Goal: Task Accomplishment & Management: Manage account settings

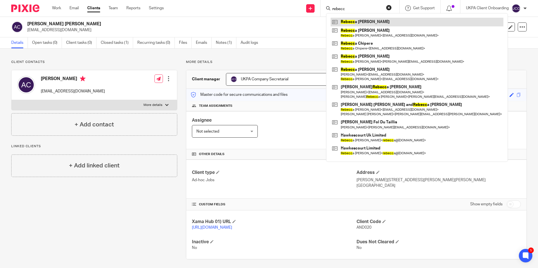
type input "rebecc"
click at [353, 21] on link at bounding box center [416, 22] width 173 height 8
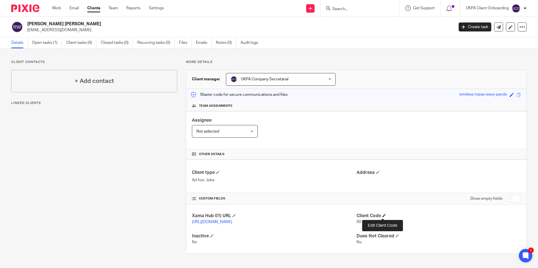
click at [382, 216] on span at bounding box center [383, 215] width 3 height 3
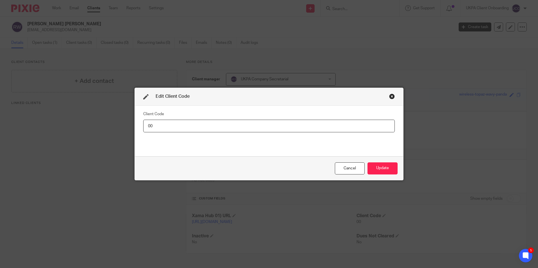
click at [190, 130] on input "00" at bounding box center [268, 126] width 251 height 13
type input "REB005"
click at [379, 170] on button "Update" at bounding box center [382, 169] width 30 height 12
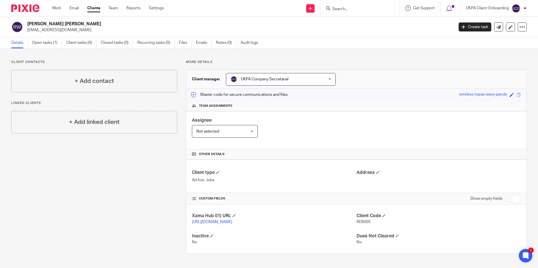
click at [343, 10] on input "Search" at bounding box center [357, 9] width 51 height 5
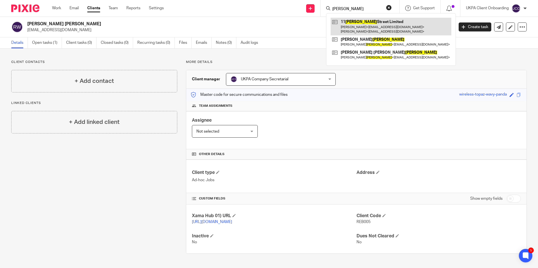
type input "turner"
click at [350, 27] on link at bounding box center [390, 26] width 121 height 17
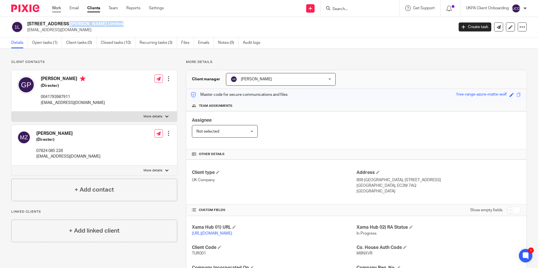
click at [55, 7] on link "Work" at bounding box center [56, 8] width 9 height 6
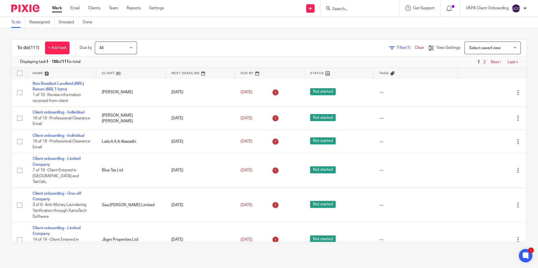
scroll to position [2340, 0]
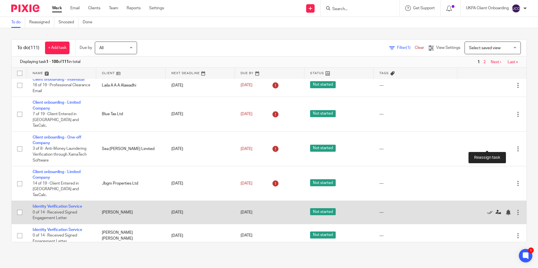
click at [495, 210] on icon at bounding box center [498, 213] width 6 height 6
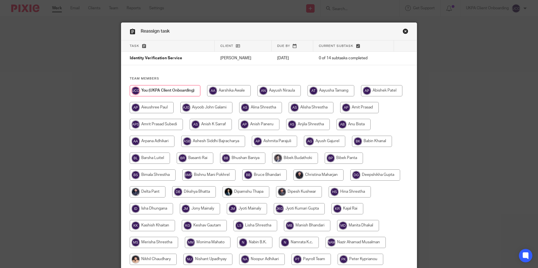
scroll to position [169, 0]
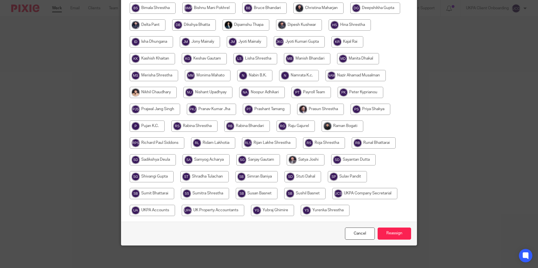
click at [332, 199] on input "radio" at bounding box center [364, 193] width 65 height 11
radio input "true"
click at [387, 240] on input "Reassign" at bounding box center [393, 234] width 33 height 12
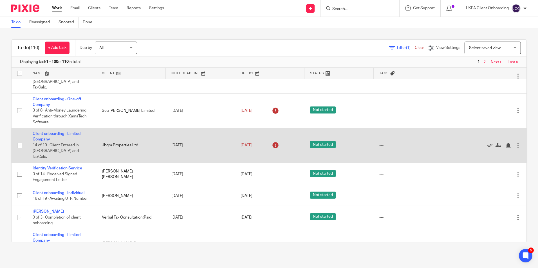
scroll to position [2391, 0]
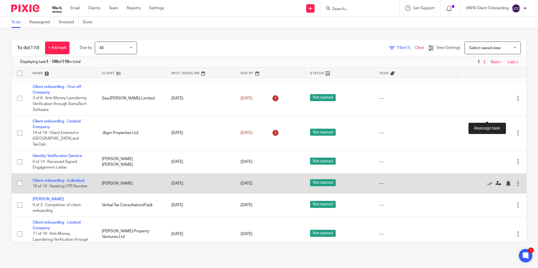
click at [495, 181] on icon at bounding box center [498, 184] width 6 height 6
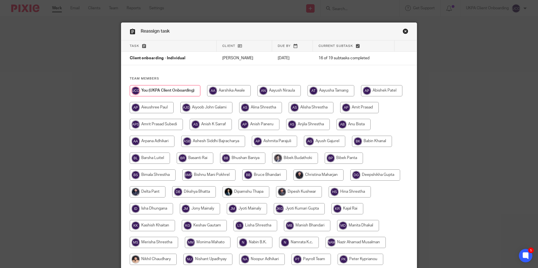
click at [404, 30] on link "Close this dialog window" at bounding box center [405, 32] width 6 height 8
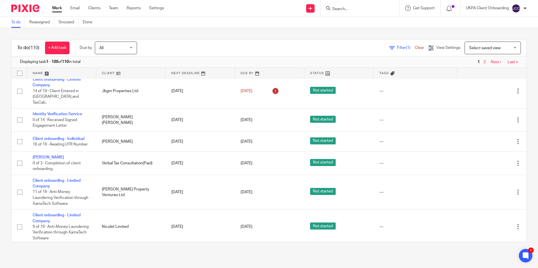
scroll to position [2320, 0]
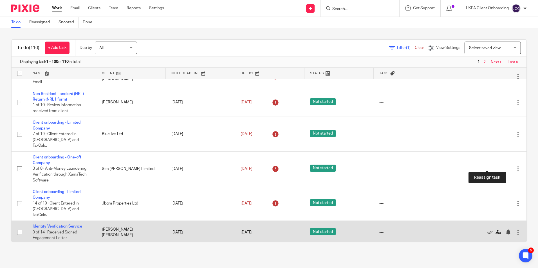
click at [495, 230] on icon at bounding box center [498, 233] width 6 height 6
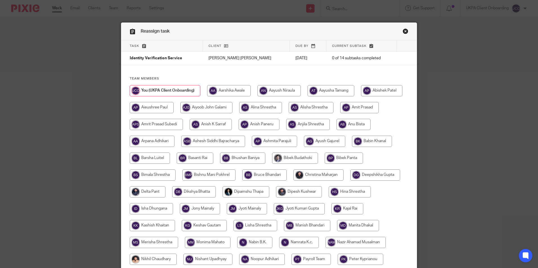
scroll to position [169, 0]
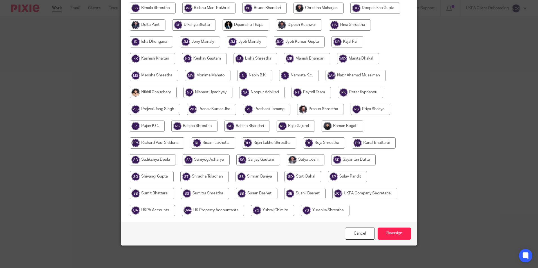
click at [332, 199] on input "radio" at bounding box center [364, 193] width 65 height 11
radio input "true"
click at [398, 240] on input "Reassign" at bounding box center [393, 234] width 33 height 12
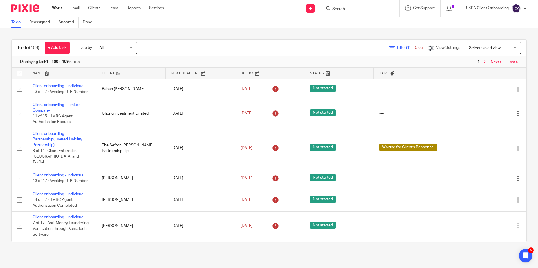
click at [354, 8] on input "Search" at bounding box center [357, 9] width 51 height 5
paste input "baboonhead@yahoo.com>"
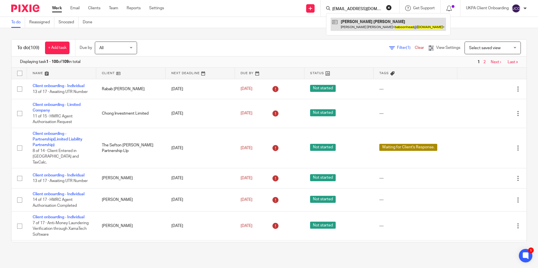
type input "baboonhead@yahoo.com>"
click at [367, 20] on link at bounding box center [387, 24] width 115 height 13
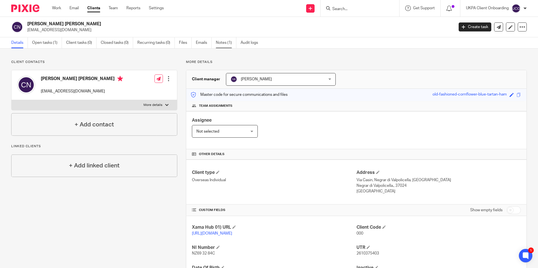
click at [222, 48] on link "Notes (1)" at bounding box center [226, 42] width 21 height 11
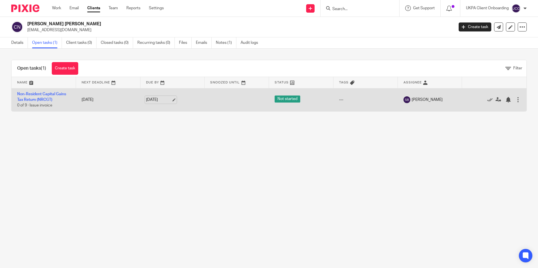
click at [170, 99] on link "[DATE]" at bounding box center [158, 100] width 25 height 6
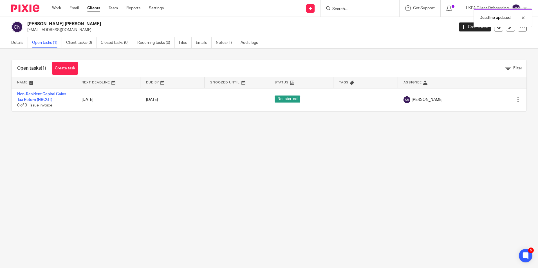
click at [340, 10] on div "Deadline updated." at bounding box center [400, 16] width 263 height 21
click at [341, 10] on div "Deadline updated." at bounding box center [400, 16] width 263 height 21
click at [377, 13] on div at bounding box center [359, 8] width 79 height 17
click at [370, 10] on input "Search" at bounding box center [357, 9] width 51 height 5
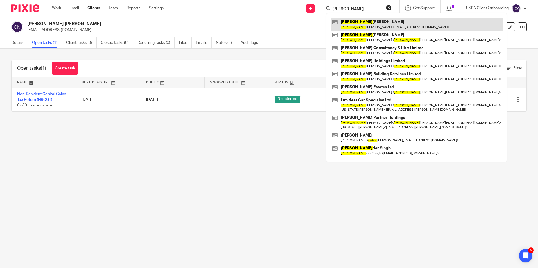
type input "calvin"
click at [358, 27] on link at bounding box center [416, 24] width 172 height 13
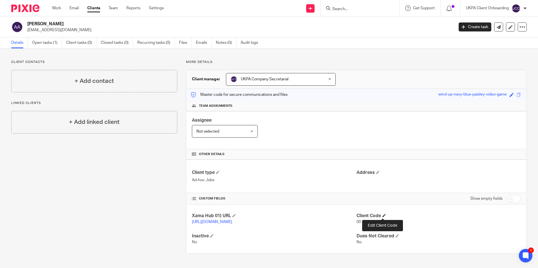
click at [383, 215] on span at bounding box center [383, 215] width 3 height 3
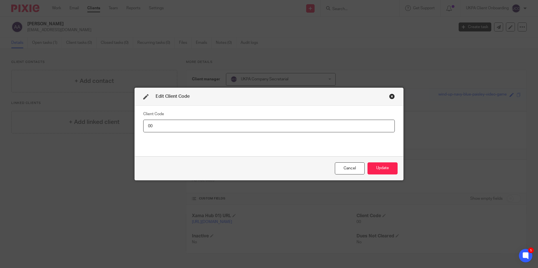
click at [251, 125] on input "00" at bounding box center [268, 126] width 251 height 13
type input "ANI004"
click at [384, 167] on button "Update" at bounding box center [382, 169] width 30 height 12
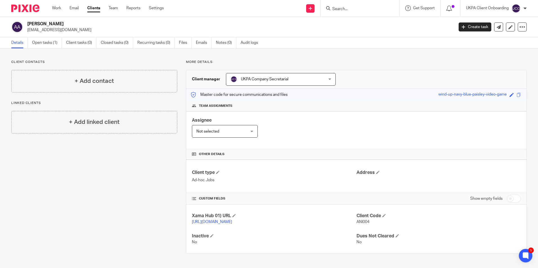
click at [345, 12] on form at bounding box center [362, 8] width 60 height 7
click at [345, 9] on input "Search" at bounding box center [357, 9] width 51 height 5
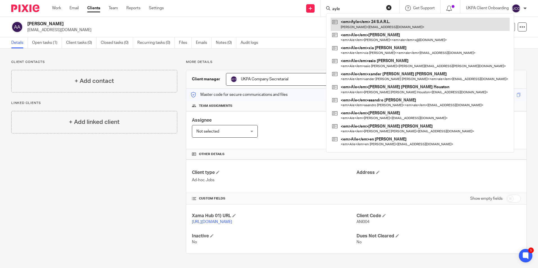
type input "ayle"
click at [345, 26] on link at bounding box center [419, 24] width 179 height 13
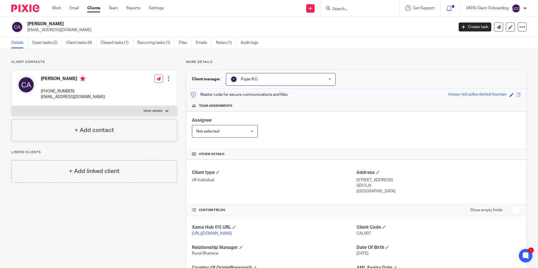
click at [47, 30] on p "wilamdy@gmail.com" at bounding box center [238, 30] width 423 height 6
copy main "wilamdy@gmail.com Create task Update from Companies House Export data Merge Arc…"
click at [51, 33] on p "wilamdy@gmail.com" at bounding box center [238, 30] width 423 height 6
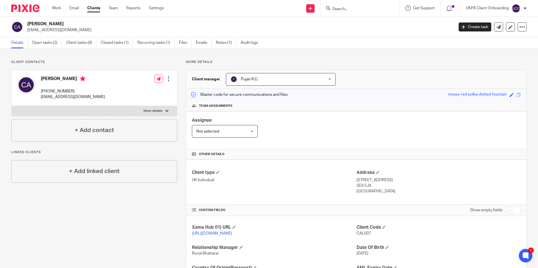
click at [51, 33] on p "wilamdy@gmail.com" at bounding box center [238, 30] width 423 height 6
click at [355, 9] on input "Search" at bounding box center [357, 9] width 51 height 5
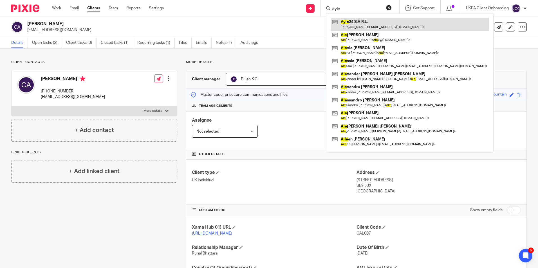
type input "ayle"
click at [357, 25] on link at bounding box center [409, 24] width 158 height 13
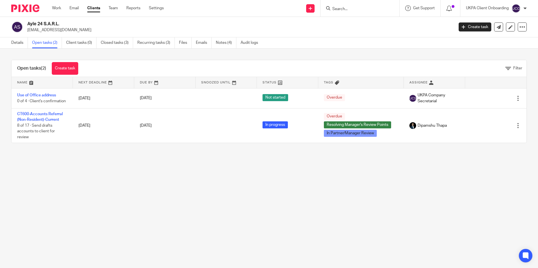
click at [342, 9] on input "Search" at bounding box center [357, 9] width 51 height 5
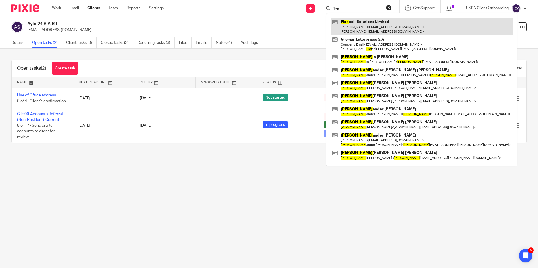
type input "flex"
click at [350, 26] on link at bounding box center [421, 26] width 182 height 17
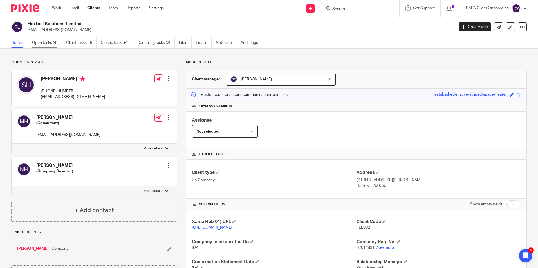
click at [47, 44] on link "Open tasks (4)" at bounding box center [47, 42] width 30 height 11
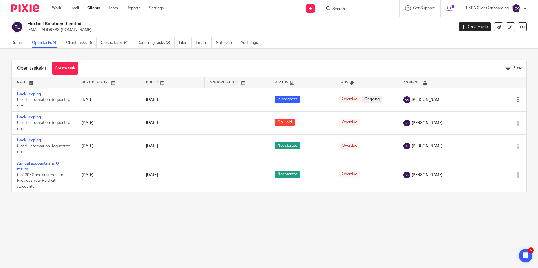
drag, startPoint x: 72, startPoint y: 69, endPoint x: 100, endPoint y: 70, distance: 27.3
click at [72, 69] on link "Create task" at bounding box center [65, 68] width 26 height 13
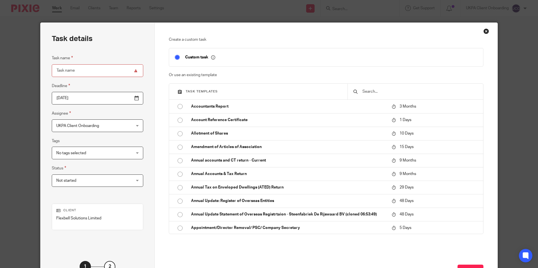
click at [375, 89] on input "text" at bounding box center [420, 92] width 116 height 6
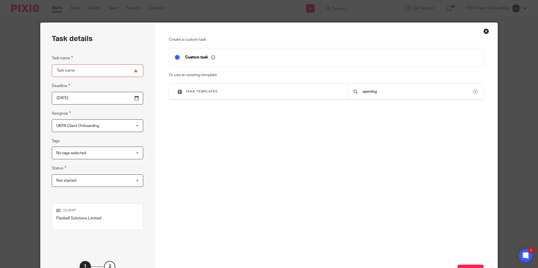
type input "opening"
click at [92, 69] on input "Task name" at bounding box center [97, 70] width 91 height 13
paste input "Opening balance sheet Update"
type input "Opening balance sheet Update"
click at [474, 267] on button "Next" at bounding box center [470, 271] width 26 height 12
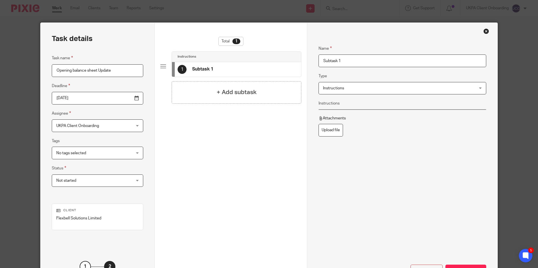
click at [349, 61] on input "Subtask 1" at bounding box center [401, 61] width 167 height 13
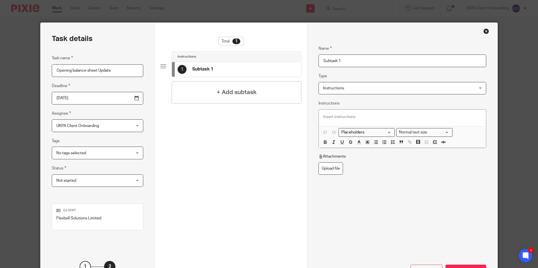
paste input "Opening balance sheet Update"
type input "Opening balance sheet Update"
click at [260, 96] on div "+ Add subtask" at bounding box center [237, 92] width 130 height 22
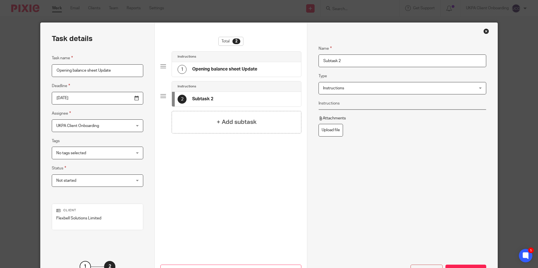
click at [351, 60] on input "Subtask 2" at bounding box center [401, 61] width 167 height 13
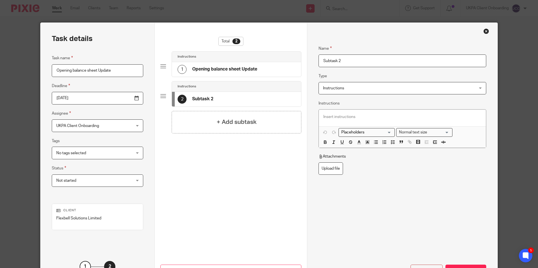
click at [351, 60] on input "Subtask 2" at bounding box center [401, 61] width 167 height 13
type input "Issue of Invoice"
click at [239, 125] on h4 "+ Add subtask" at bounding box center [237, 122] width 40 height 9
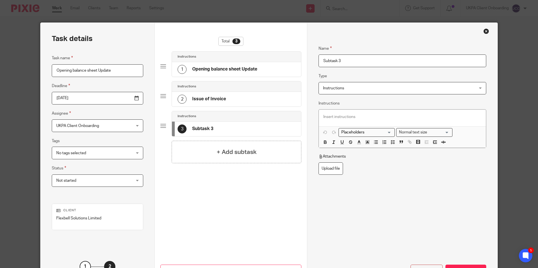
click at [347, 58] on input "Subtask 3" at bounding box center [401, 61] width 167 height 13
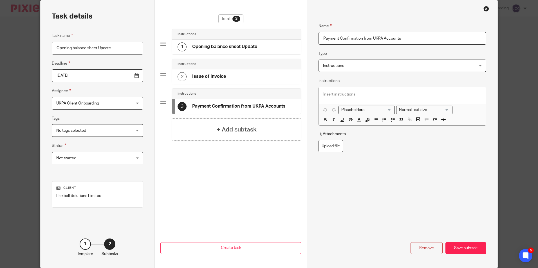
scroll to position [45, 0]
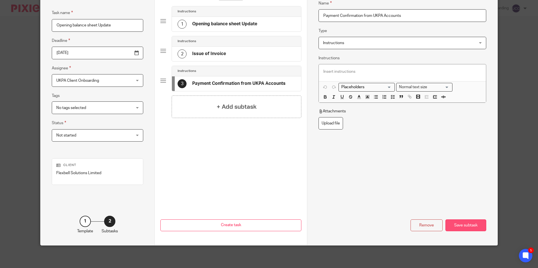
type input "Payment Confirmation from UKPA Accounts"
click at [464, 224] on div "Save subtask" at bounding box center [465, 226] width 41 height 12
drag, startPoint x: 464, startPoint y: 224, endPoint x: 522, endPoint y: 125, distance: 114.7
click at [301, 224] on button "Create task" at bounding box center [230, 226] width 141 height 12
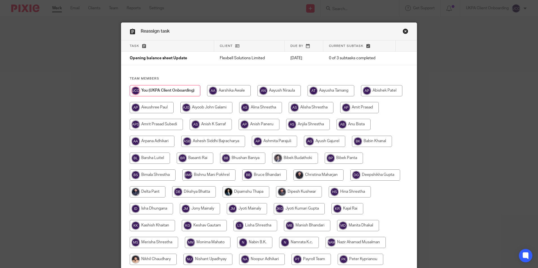
scroll to position [141, 0]
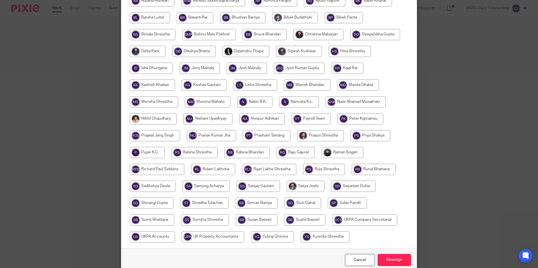
click at [229, 205] on input "radio" at bounding box center [204, 203] width 48 height 11
radio input "true"
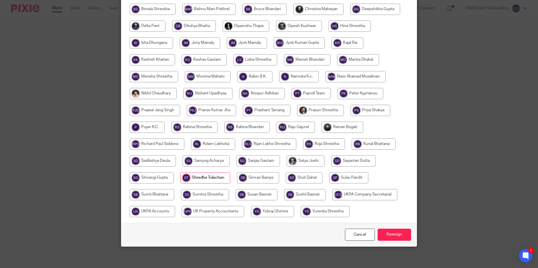
scroll to position [184, 0]
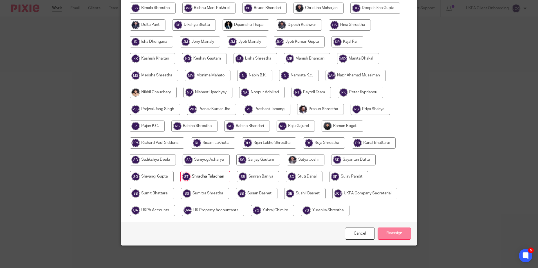
click at [395, 237] on input "Reassign" at bounding box center [393, 234] width 33 height 12
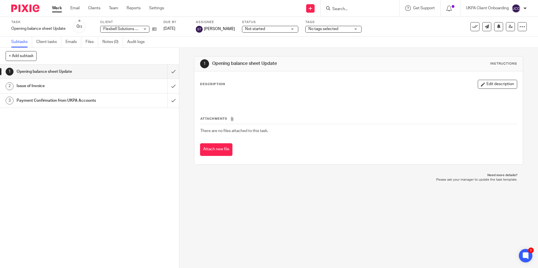
click at [376, 9] on input "Search" at bounding box center [357, 9] width 51 height 5
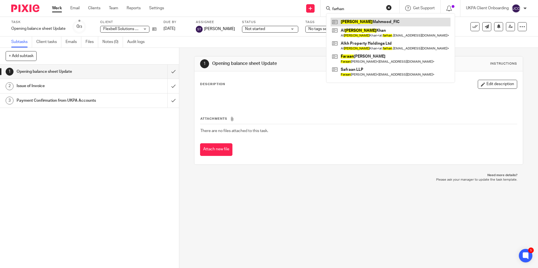
type input "farhan"
click at [356, 22] on link at bounding box center [390, 22] width 120 height 8
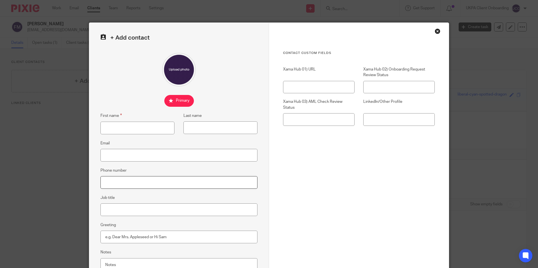
click at [115, 182] on input "Phone number" at bounding box center [178, 182] width 157 height 13
paste input "+971-5-429-52039"
type input "+971-5-429-52039"
click at [130, 123] on input "First name" at bounding box center [137, 128] width 74 height 13
type input "[PERSON_NAME]"
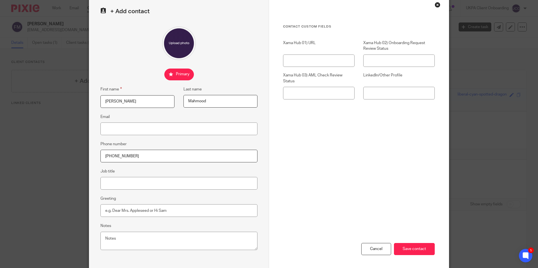
scroll to position [50, 0]
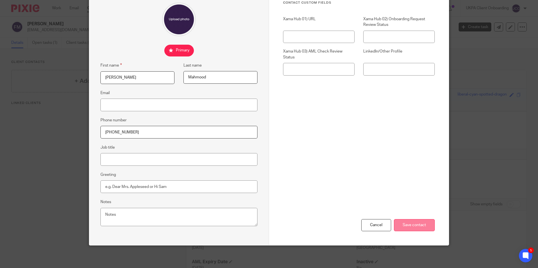
type input "Mahmood"
click at [413, 227] on input "Save contact" at bounding box center [414, 225] width 41 height 12
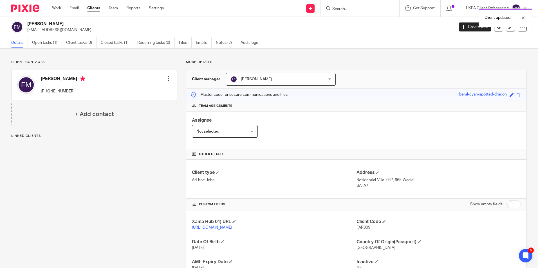
click at [62, 29] on p "[EMAIL_ADDRESS][DOMAIN_NAME]" at bounding box center [238, 30] width 423 height 6
copy main "fmahmood2014@outlook.com Create task Update from Companies House Export data Me…"
click at [167, 78] on div at bounding box center [169, 79] width 6 height 6
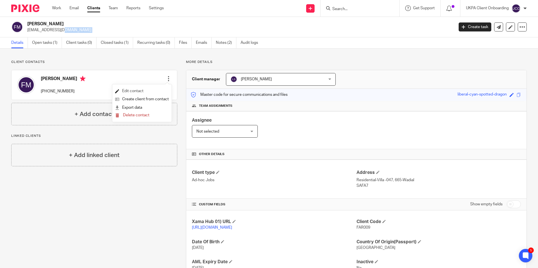
click at [152, 89] on link "Edit contact" at bounding box center [142, 91] width 54 height 8
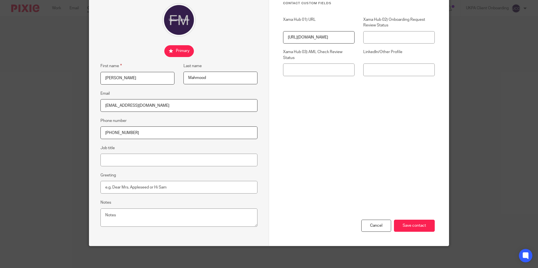
scroll to position [50, 0]
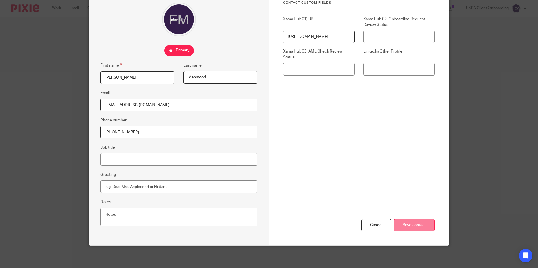
type input "[EMAIL_ADDRESS][DOMAIN_NAME]"
click at [411, 223] on input "Save contact" at bounding box center [414, 225] width 41 height 12
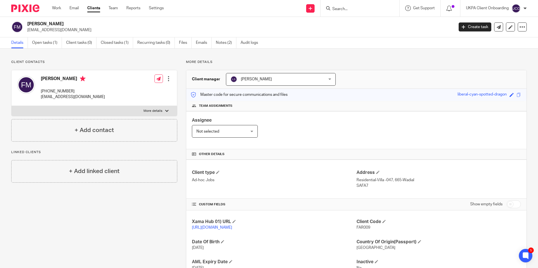
click at [363, 9] on input "Search" at bounding box center [357, 9] width 51 height 5
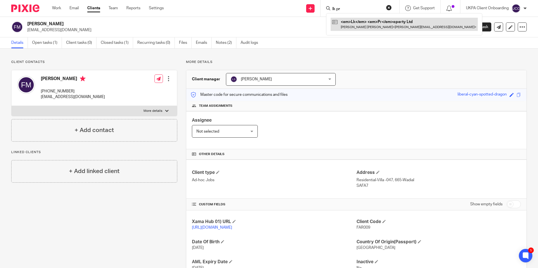
type input "lk pr"
click at [364, 24] on link at bounding box center [403, 24] width 147 height 13
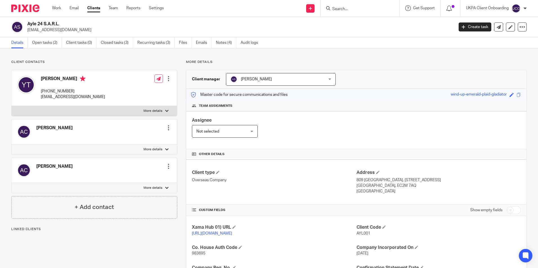
click at [53, 31] on p "yanntm@gmail.com" at bounding box center [238, 30] width 423 height 6
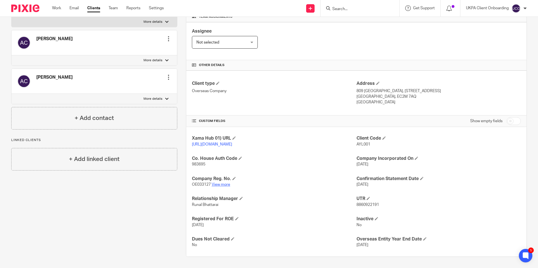
click at [224, 186] on link "View more" at bounding box center [220, 185] width 19 height 4
click at [343, 13] on div at bounding box center [359, 8] width 79 height 17
click at [343, 10] on input "Search" at bounding box center [357, 9] width 51 height 5
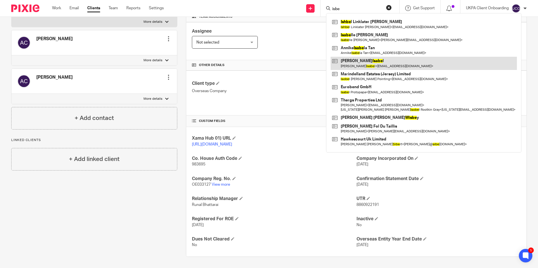
type input "isbe"
click at [360, 66] on link at bounding box center [423, 63] width 186 height 13
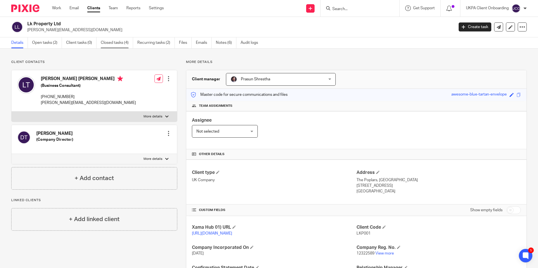
click at [125, 39] on link "Closed tasks (4)" at bounding box center [117, 42] width 32 height 11
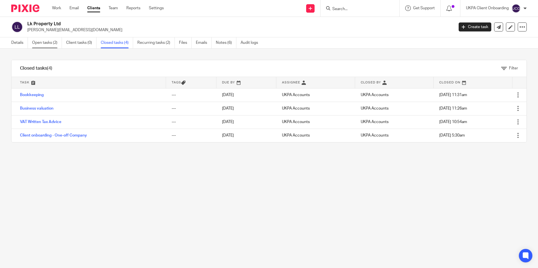
click at [51, 42] on link "Open tasks (2)" at bounding box center [47, 42] width 30 height 11
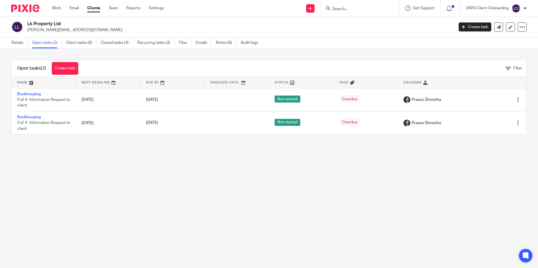
click at [51, 30] on p "[PERSON_NAME][EMAIL_ADDRESS][DOMAIN_NAME]" at bounding box center [238, 30] width 423 height 6
drag, startPoint x: 0, startPoint y: 0, endPoint x: 51, endPoint y: 30, distance: 59.0
click at [51, 30] on p "[PERSON_NAME][EMAIL_ADDRESS][DOMAIN_NAME]" at bounding box center [238, 30] width 423 height 6
copy main "lisa@tdk-mes-london.co.uk Create task Update from Companies House Export data M…"
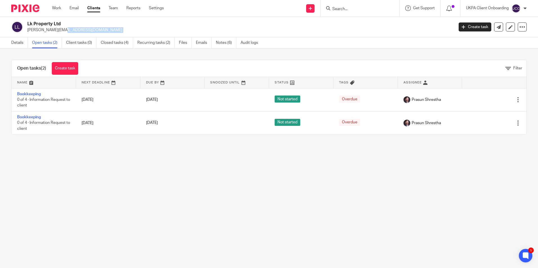
drag, startPoint x: 14, startPoint y: 40, endPoint x: 272, endPoint y: 55, distance: 258.6
click at [14, 40] on link "Details" at bounding box center [19, 42] width 17 height 11
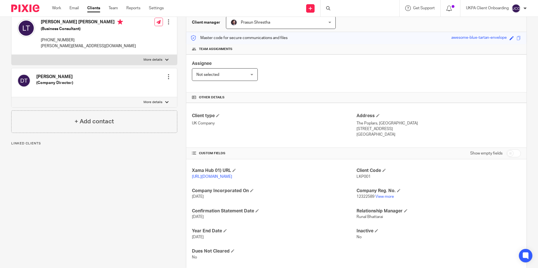
scroll to position [75, 0]
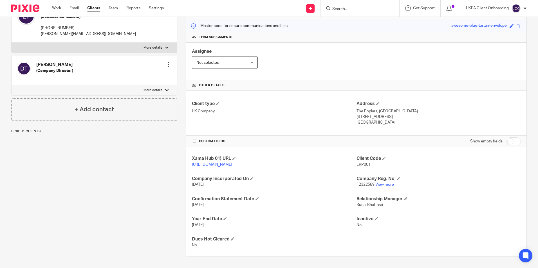
click at [364, 184] on span "12322589" at bounding box center [365, 185] width 18 height 4
copy p "12322589"
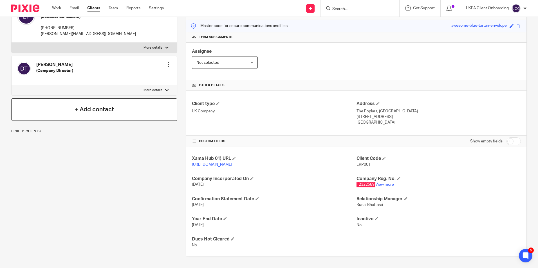
scroll to position [0, 0]
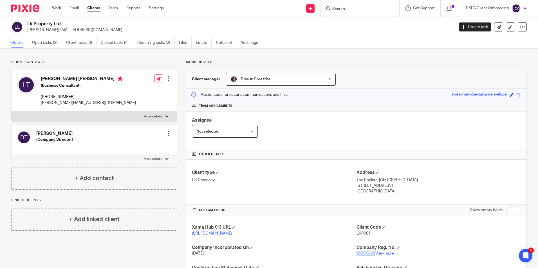
click at [63, 97] on p "[PHONE_NUMBER]" at bounding box center [88, 97] width 95 height 6
click at [63, 97] on p "+44 785 046 9260" at bounding box center [88, 97] width 95 height 6
copy div "+44 785 046 9260"
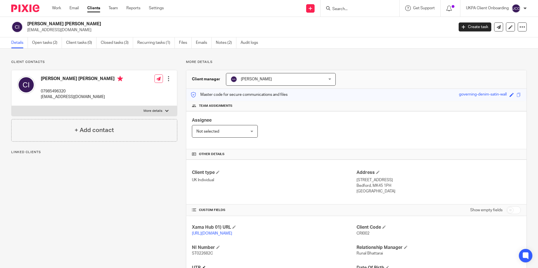
scroll to position [55, 0]
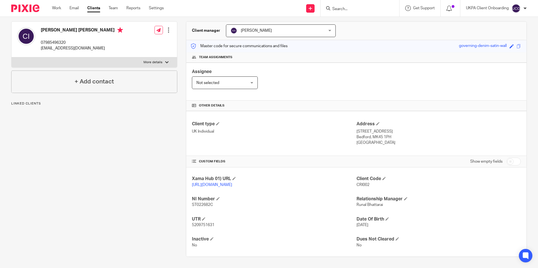
click at [206, 223] on span "5209751631" at bounding box center [203, 225] width 22 height 4
copy span "5209751631"
click at [347, 5] on form at bounding box center [362, 8] width 60 height 7
click at [346, 6] on form at bounding box center [362, 8] width 60 height 7
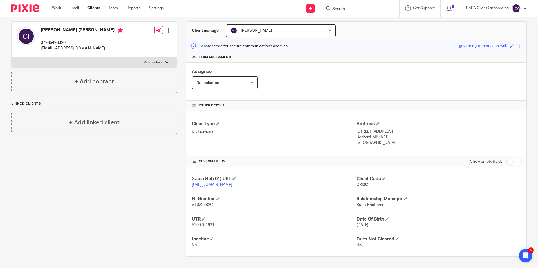
click at [341, 7] on input "Search" at bounding box center [357, 9] width 51 height 5
type input "karr"
click button "submit" at bounding box center [0, 0] width 0 height 0
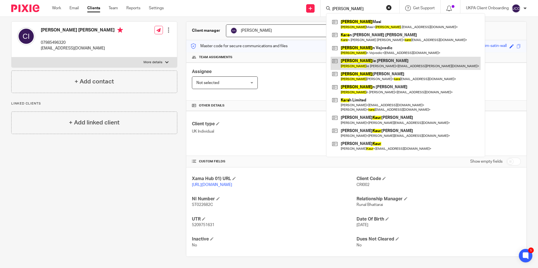
click at [359, 65] on link at bounding box center [405, 63] width 150 height 13
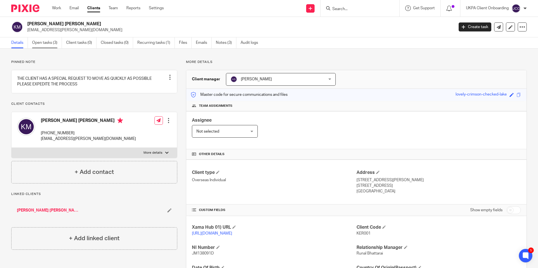
click at [46, 45] on link "Open tasks (3)" at bounding box center [47, 42] width 30 height 11
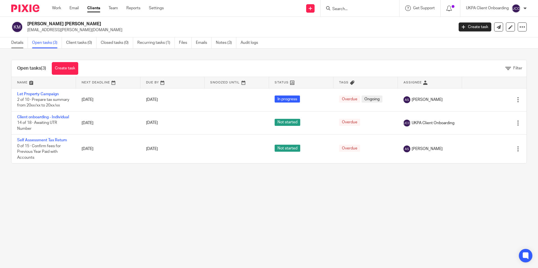
click at [15, 42] on link "Details" at bounding box center [19, 42] width 17 height 11
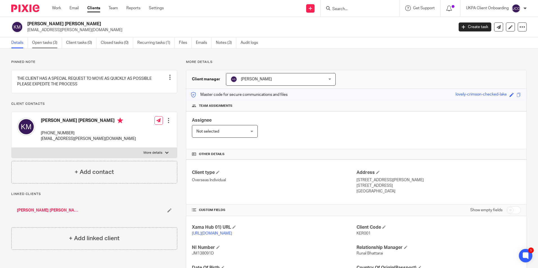
click at [47, 44] on link "Open tasks (3)" at bounding box center [47, 42] width 30 height 11
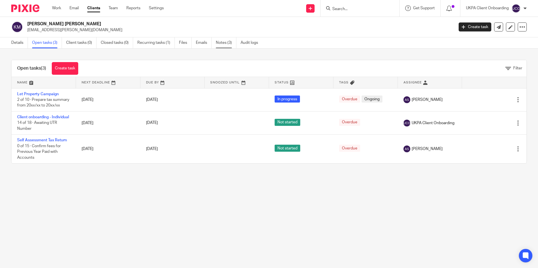
click at [221, 44] on link "Notes (3)" at bounding box center [226, 42] width 21 height 11
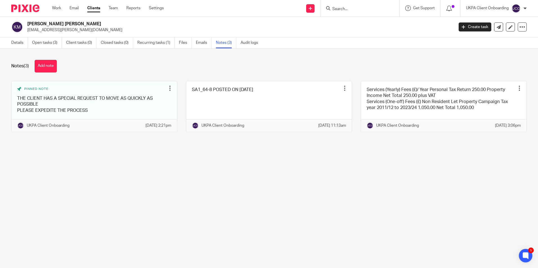
click at [58, 32] on p "[EMAIL_ADDRESS][PERSON_NAME][DOMAIN_NAME]" at bounding box center [238, 30] width 423 height 6
click at [58, 32] on p "kw.martin@hotmail.co.uk" at bounding box center [238, 30] width 423 height 6
copy main "kw.martin@hotmail.co.uk Create task Update from Companies House Export data Mer…"
click at [352, 6] on form at bounding box center [362, 8] width 60 height 7
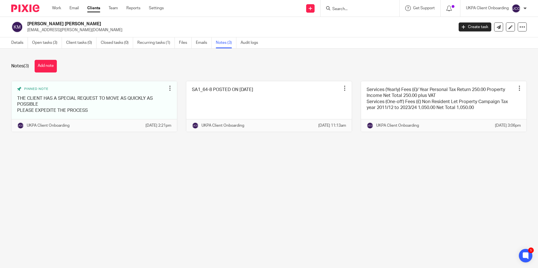
click at [352, 12] on input "Search" at bounding box center [357, 9] width 51 height 5
click at [357, 7] on input "Search" at bounding box center [357, 9] width 51 height 5
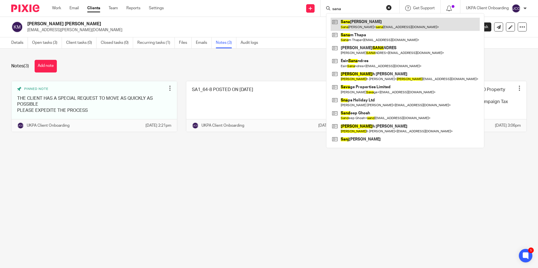
type input "sana"
click at [354, 24] on link at bounding box center [404, 24] width 149 height 13
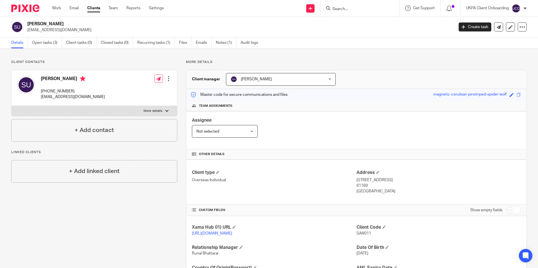
click at [342, 7] on input "Search" at bounding box center [357, 9] width 51 height 5
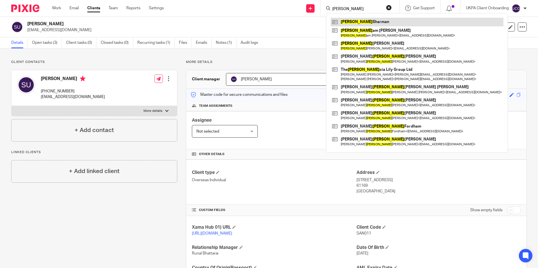
type input "[PERSON_NAME]"
click at [354, 21] on link at bounding box center [416, 22] width 173 height 8
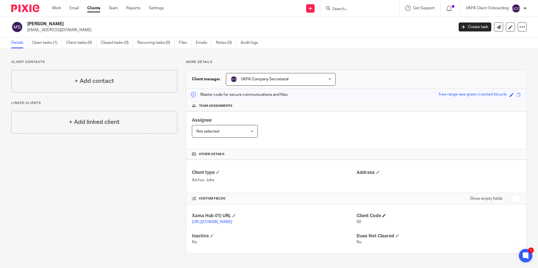
click at [381, 217] on h4 "Client Code" at bounding box center [438, 216] width 164 height 6
click at [382, 216] on span at bounding box center [383, 215] width 3 height 3
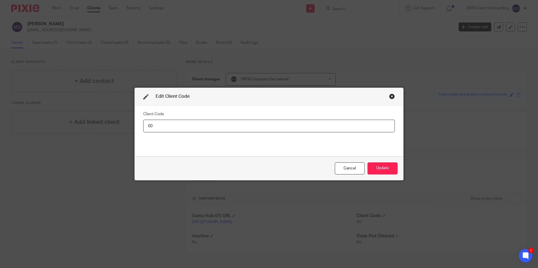
click at [177, 127] on input "00" at bounding box center [268, 126] width 251 height 13
type input "MAR049"
click at [383, 168] on button "Update" at bounding box center [382, 169] width 30 height 12
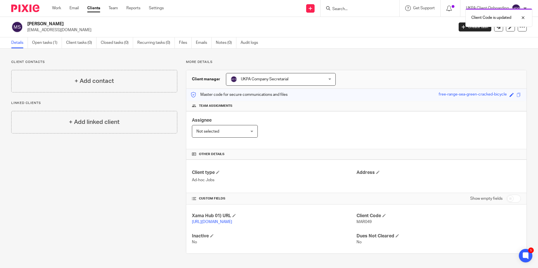
click at [54, 22] on h2 "[PERSON_NAME]" at bounding box center [196, 24] width 338 height 6
click at [54, 22] on h2 "Mary Sharman" at bounding box center [196, 24] width 338 height 6
copy div "Mary Sharman"
click at [349, 12] on div at bounding box center [359, 8] width 79 height 17
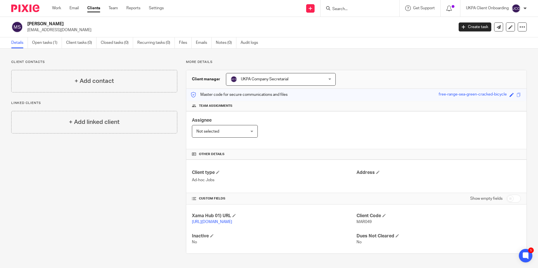
click at [348, 8] on input "Search" at bounding box center [357, 9] width 51 height 5
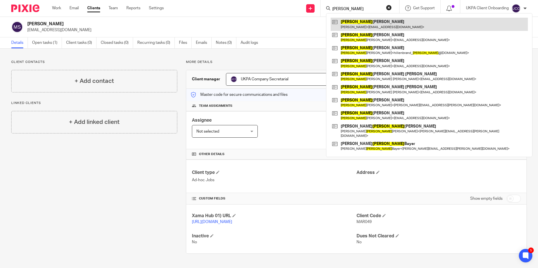
type input "thomas"
click at [359, 21] on link at bounding box center [428, 24] width 197 height 13
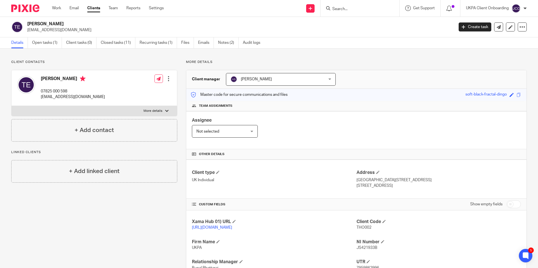
click at [365, 9] on input "Search" at bounding box center [357, 9] width 51 height 5
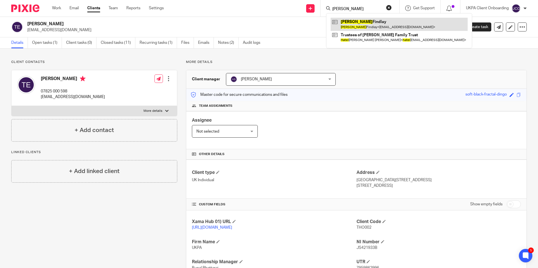
type input "hazel"
click at [360, 22] on link at bounding box center [398, 24] width 137 height 13
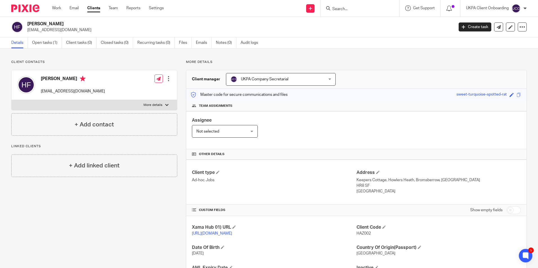
click at [365, 11] on input "Search" at bounding box center [357, 9] width 51 height 5
paste input "tomaso.aste@gmail.com)"
type input "tomaso.aste@gmail.com)"
drag, startPoint x: 366, startPoint y: 23, endPoint x: 166, endPoint y: 86, distance: 209.2
click at [366, 23] on link at bounding box center [365, 22] width 70 height 8
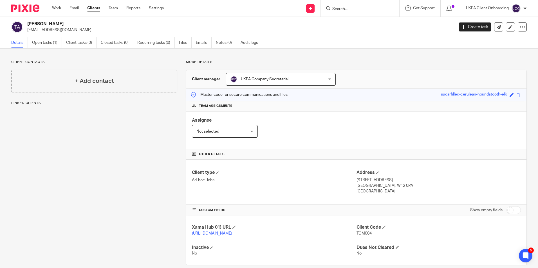
click at [338, 10] on input "Search" at bounding box center [357, 9] width 51 height 5
paste input "[EMAIL_ADDRESS][DOMAIN_NAME])"
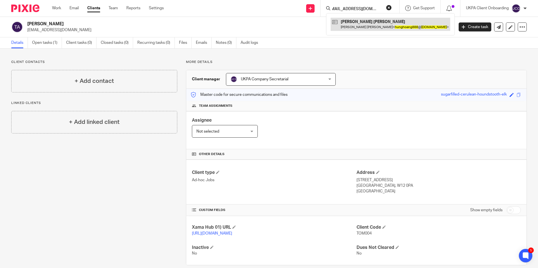
type input "[EMAIL_ADDRESS][DOMAIN_NAME])"
click at [364, 21] on link at bounding box center [390, 24] width 120 height 13
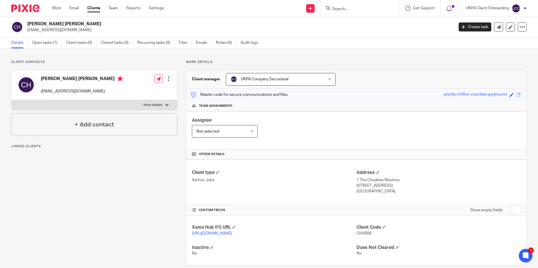
click at [342, 8] on input "Search" at bounding box center [357, 9] width 51 height 5
paste input "steven@vaningelgem.be)"
type input "steven@vaningelgem.be"
click at [312, 10] on link at bounding box center [310, 8] width 8 height 8
click at [307, 45] on link "Add client" at bounding box center [309, 43] width 35 height 8
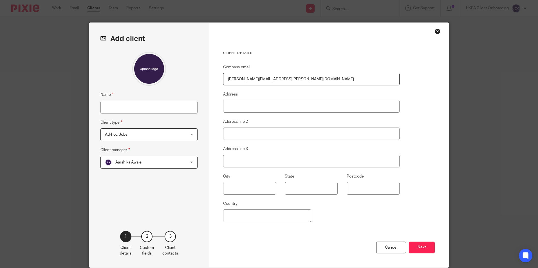
type input "[PERSON_NAME][EMAIL_ADDRESS][PERSON_NAME][DOMAIN_NAME]"
click at [119, 107] on input "Name" at bounding box center [148, 107] width 97 height 13
paste input "Steven Van Ingelgem"
type input "Steven Van Ingelgem"
click at [188, 159] on div "Aarshika Awale Aarshika Awale" at bounding box center [148, 162] width 97 height 13
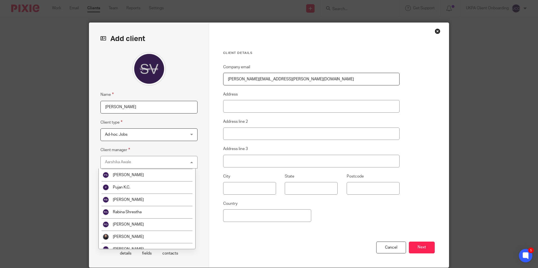
scroll to position [1021, 0]
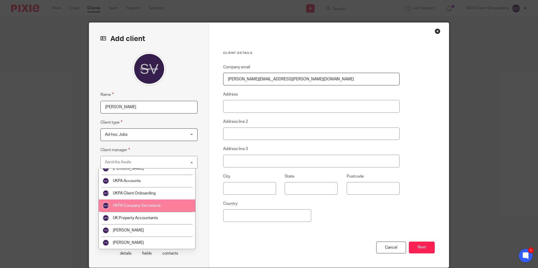
click at [149, 209] on li "UKPA Company Secretarial" at bounding box center [147, 206] width 96 height 12
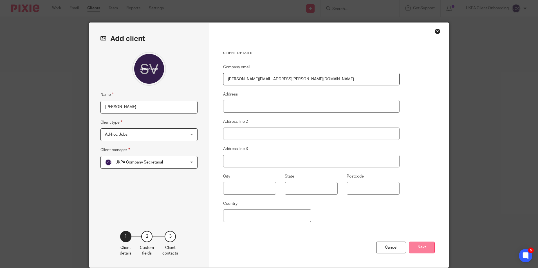
click at [422, 250] on button "Next" at bounding box center [422, 248] width 26 height 12
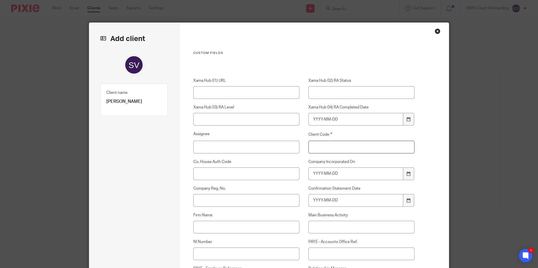
click at [338, 148] on input "Client Code" at bounding box center [361, 147] width 106 height 13
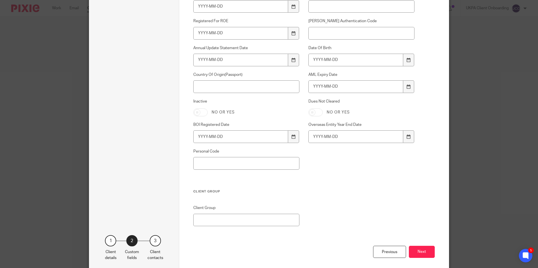
scroll to position [381, 0]
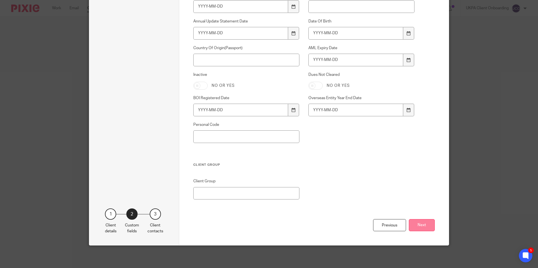
type input "00"
click at [409, 224] on button "Next" at bounding box center [422, 225] width 26 height 12
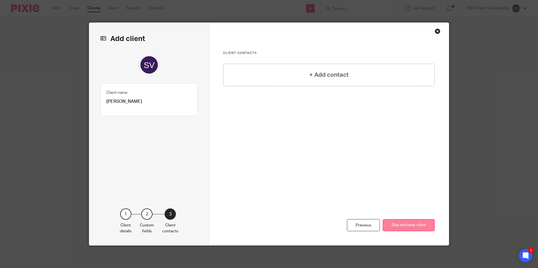
click at [404, 227] on button "Skip and save client" at bounding box center [408, 225] width 52 height 12
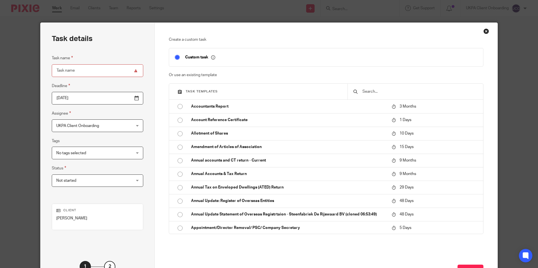
click at [374, 93] on input "text" at bounding box center [420, 92] width 116 height 6
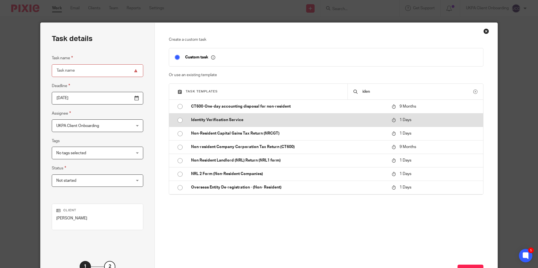
type input "iden"
click at [233, 119] on p "Identity Verification Service" at bounding box center [288, 120] width 195 height 6
type input "2025-10-15"
type input "Identity Verification Service"
checkbox input "false"
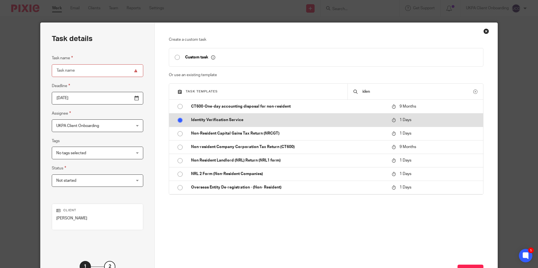
radio input "true"
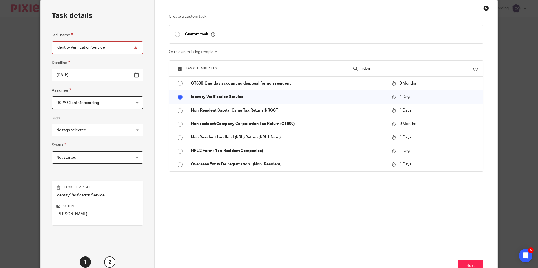
scroll to position [64, 0]
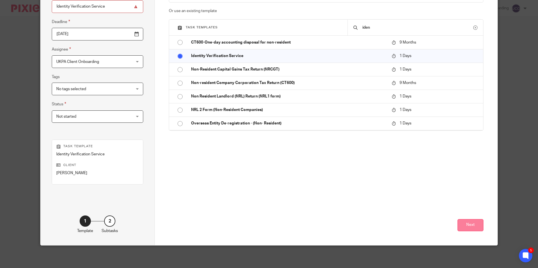
click at [473, 223] on button "Next" at bounding box center [470, 225] width 26 height 12
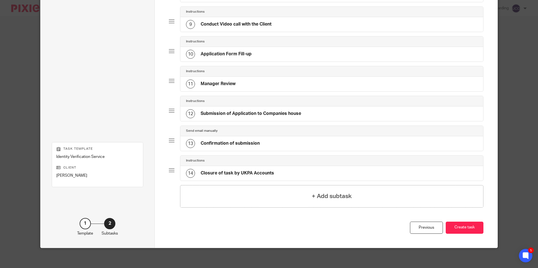
scroll to position [286, 0]
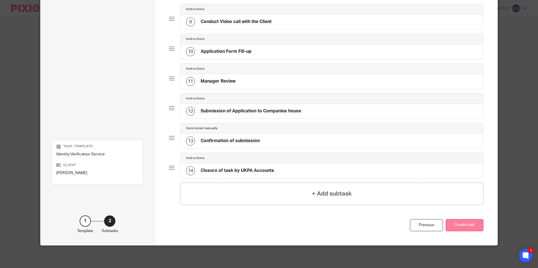
click at [457, 229] on button "Create task" at bounding box center [464, 225] width 38 height 12
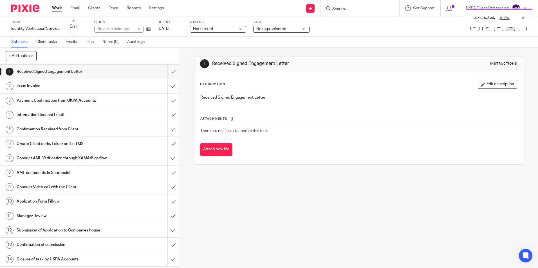
click at [506, 30] on link at bounding box center [510, 26] width 9 height 9
click at [506, 29] on link at bounding box center [510, 26] width 9 height 9
click at [508, 31] on link at bounding box center [510, 26] width 9 height 9
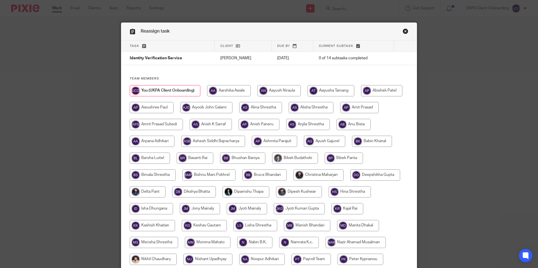
radio input "true"
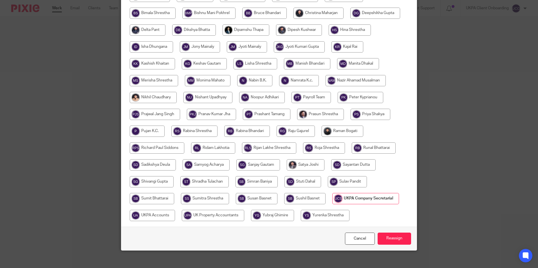
scroll to position [184, 0]
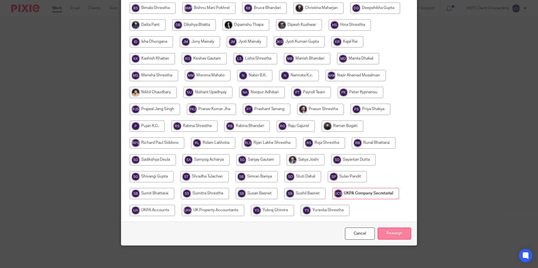
click at [396, 232] on input "Reassign" at bounding box center [393, 234] width 33 height 12
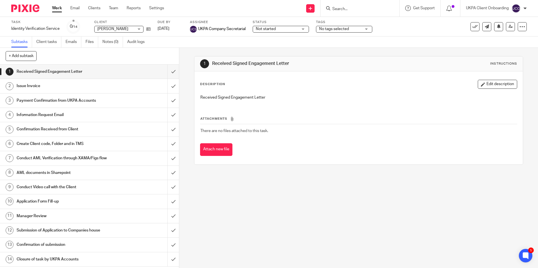
click at [58, 9] on link "Work" at bounding box center [57, 8] width 10 height 6
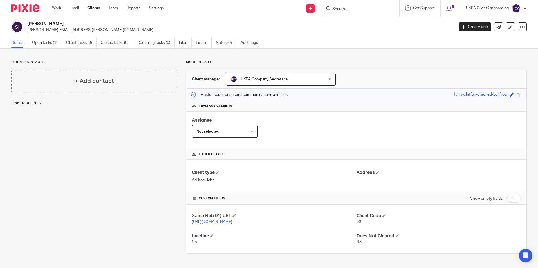
scroll to position [3, 0]
click at [382, 214] on span at bounding box center [383, 215] width 3 height 3
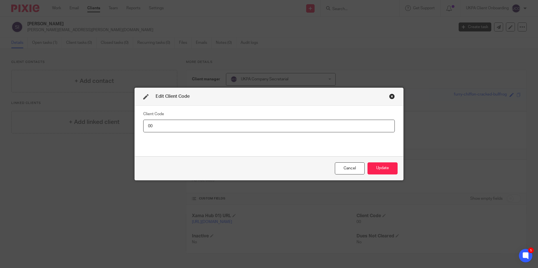
click at [196, 124] on input "00" at bounding box center [268, 126] width 251 height 13
type input "STE019"
click at [376, 171] on button "Update" at bounding box center [382, 169] width 30 height 12
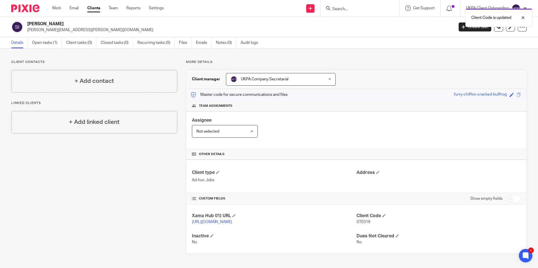
click at [67, 22] on h2 "[PERSON_NAME]" at bounding box center [196, 24] width 338 height 6
click at [444, 22] on body "Work Email Clients Team Reports Settings Work Email Clients Team Reports Settin…" at bounding box center [269, 134] width 538 height 268
click at [147, 28] on p "steven@vaningelgem.be" at bounding box center [238, 30] width 423 height 6
click at [67, 22] on h2 "Steven Van Ingelgem" at bounding box center [196, 24] width 338 height 6
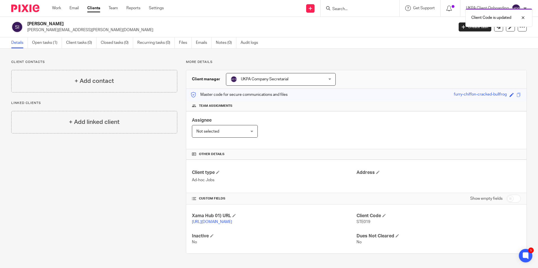
click at [67, 22] on h2 "Steven Van Ingelgem" at bounding box center [196, 24] width 338 height 6
copy div "Steven Van Ingelgem"
click at [44, 41] on link "Open tasks (1)" at bounding box center [47, 42] width 30 height 11
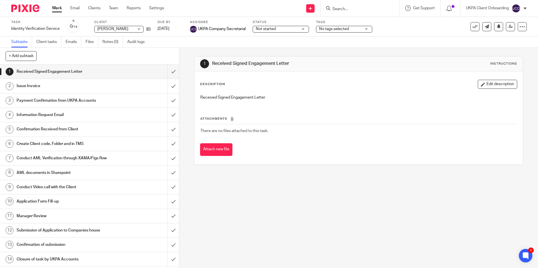
click at [354, 10] on input "Search" at bounding box center [357, 9] width 51 height 5
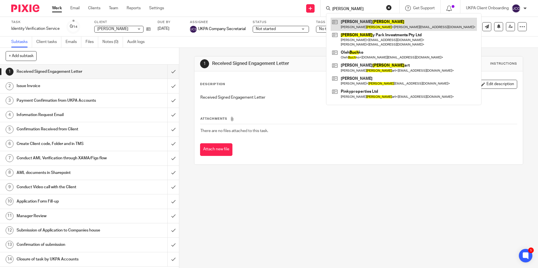
type input "[PERSON_NAME]"
click at [361, 24] on link at bounding box center [403, 24] width 146 height 13
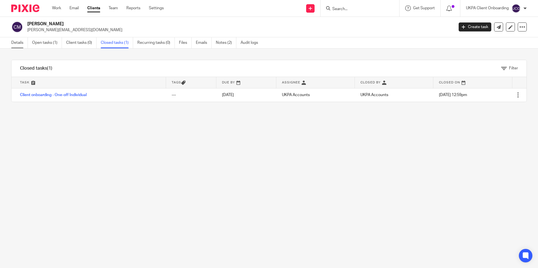
click at [24, 45] on link "Details" at bounding box center [19, 42] width 17 height 11
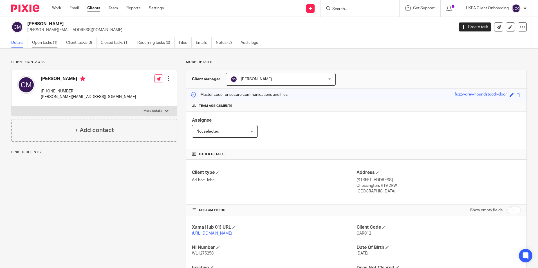
click at [53, 42] on link "Open tasks (1)" at bounding box center [47, 42] width 30 height 11
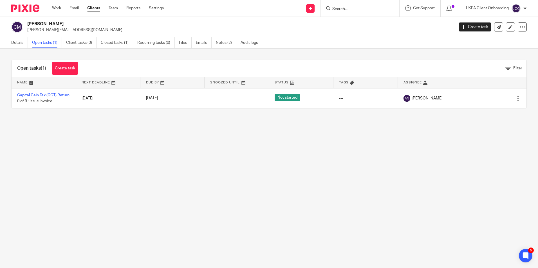
click at [346, 8] on input "Search" at bounding box center [357, 9] width 51 height 5
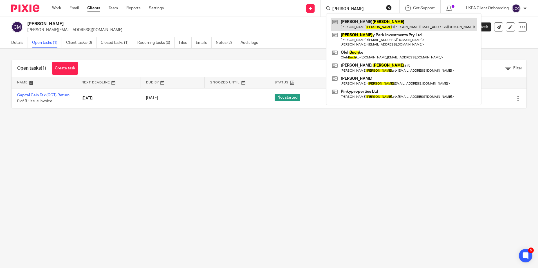
type input "[PERSON_NAME]"
click at [351, 27] on link at bounding box center [403, 24] width 146 height 13
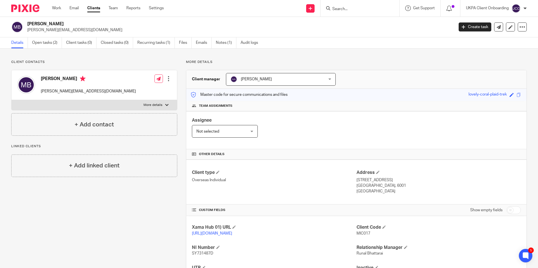
click at [52, 24] on h2 "Michaela Busch" at bounding box center [196, 24] width 338 height 6
click at [52, 24] on h2 "[PERSON_NAME]" at bounding box center [196, 24] width 338 height 6
copy div "[PERSON_NAME]"
drag, startPoint x: 354, startPoint y: 179, endPoint x: 421, endPoint y: 180, distance: 66.7
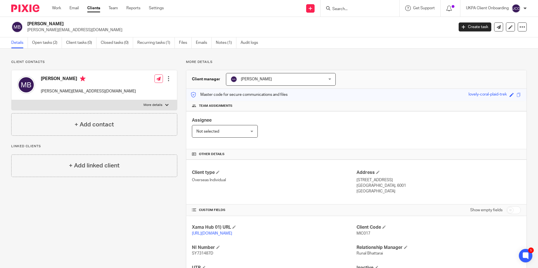
click at [421, 180] on p "[STREET_ADDRESS]" at bounding box center [438, 180] width 164 height 6
copy p "[STREET_ADDRESS]"
click at [370, 187] on p "[GEOGRAPHIC_DATA], 6001" at bounding box center [438, 186] width 164 height 6
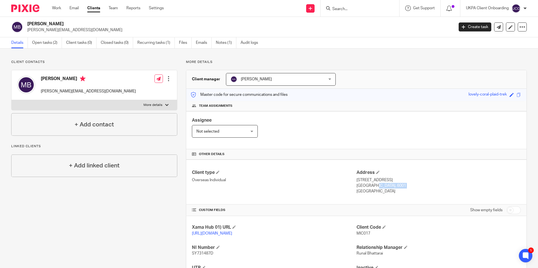
copy div "[GEOGRAPHIC_DATA], 6001"
click at [374, 186] on p "[GEOGRAPHIC_DATA], 6001" at bounding box center [438, 186] width 164 height 6
click at [60, 93] on p "[PERSON_NAME][EMAIL_ADDRESS][DOMAIN_NAME]" at bounding box center [88, 92] width 95 height 6
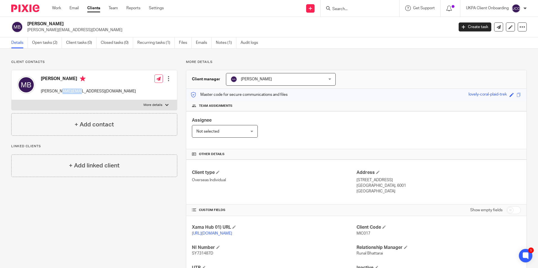
click at [60, 93] on p "[PERSON_NAME][EMAIL_ADDRESS][DOMAIN_NAME]" at bounding box center [88, 92] width 95 height 6
copy div "[PERSON_NAME][EMAIL_ADDRESS][DOMAIN_NAME]"
click at [167, 77] on div at bounding box center [169, 79] width 6 height 6
click at [148, 91] on link "Edit contact" at bounding box center [142, 91] width 54 height 8
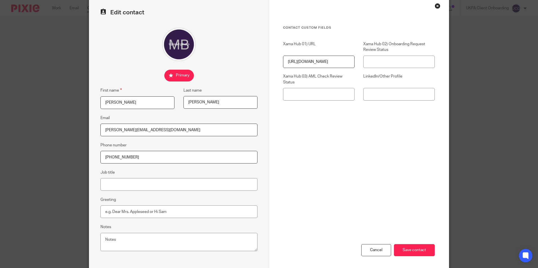
scroll to position [50, 0]
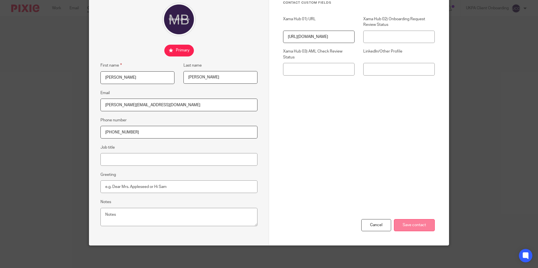
type input "[PHONE_NUMBER]"
click at [416, 225] on input "Save contact" at bounding box center [414, 225] width 41 height 12
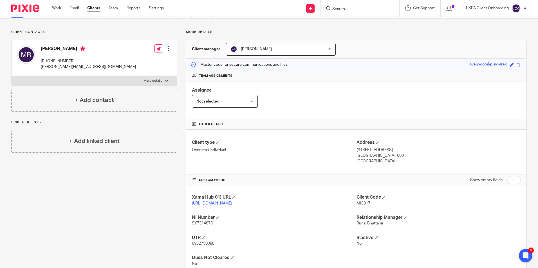
scroll to position [55, 0]
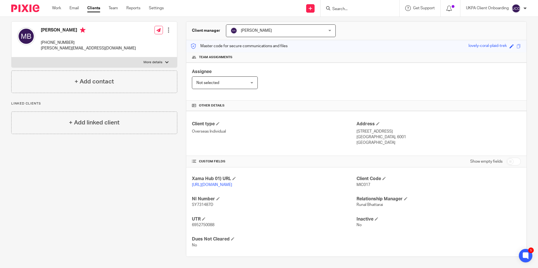
click at [202, 224] on span "6952750088" at bounding box center [203, 225] width 22 height 4
copy p "6952750088"
click at [205, 204] on span "SY731487D" at bounding box center [202, 205] width 21 height 4
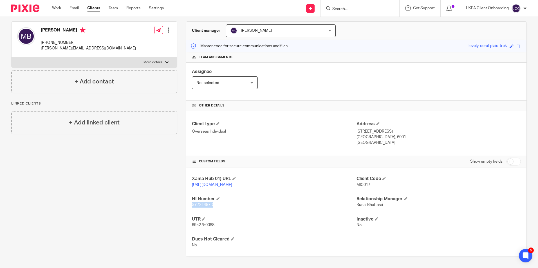
click at [205, 204] on span "SY731487D" at bounding box center [202, 205] width 21 height 4
copy span "SY731487D"
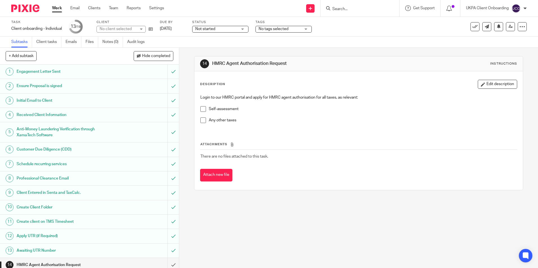
scroll to position [82, 0]
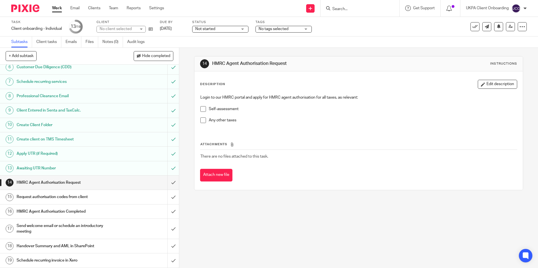
click at [131, 227] on div "Send welcome email or schedule an introductory meeting" at bounding box center [89, 229] width 145 height 14
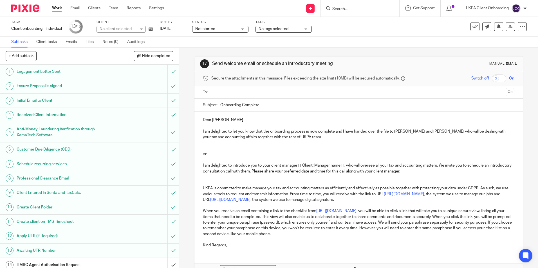
drag, startPoint x: 200, startPoint y: 130, endPoint x: 327, endPoint y: 137, distance: 127.3
click at [327, 137] on div "Dear Michaela I am delighted to let you know that the onboarding process is now…" at bounding box center [358, 182] width 328 height 141
copy p "I am delighted to let you know that the onboarding process is now complete and …"
click at [365, 6] on form at bounding box center [362, 8] width 60 height 7
click at [365, 13] on div at bounding box center [359, 8] width 79 height 17
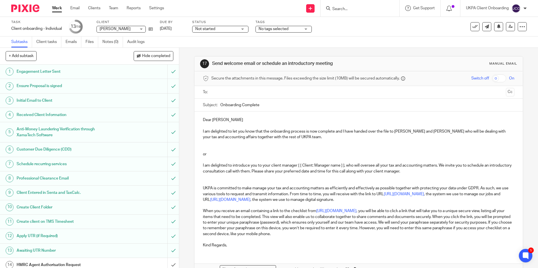
click at [365, 10] on input "Search" at bounding box center [357, 9] width 51 height 5
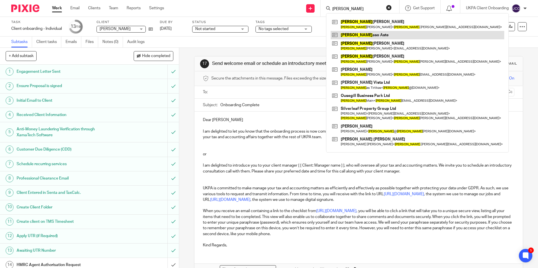
type input "tom"
click at [359, 35] on link at bounding box center [417, 35] width 174 height 8
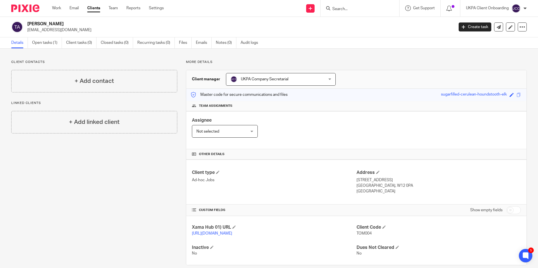
click at [342, 5] on form at bounding box center [362, 8] width 60 height 7
click at [342, 11] on input "Search" at bounding box center [357, 9] width 51 height 5
type input "abbey"
click at [352, 23] on link at bounding box center [365, 22] width 70 height 8
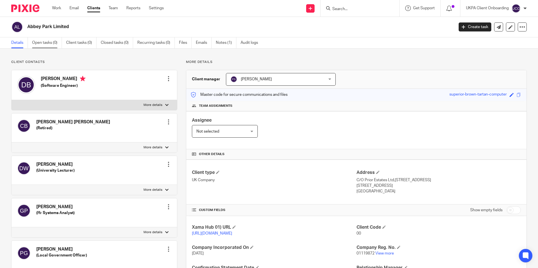
click at [56, 47] on link "Open tasks (0)" at bounding box center [47, 42] width 30 height 11
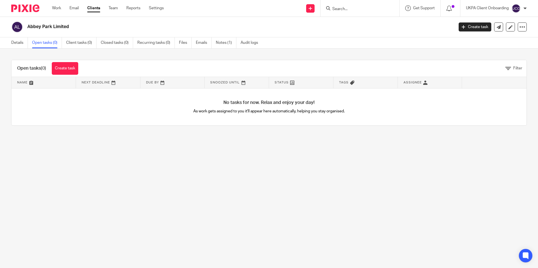
click at [75, 69] on link "Create task" at bounding box center [65, 68] width 26 height 13
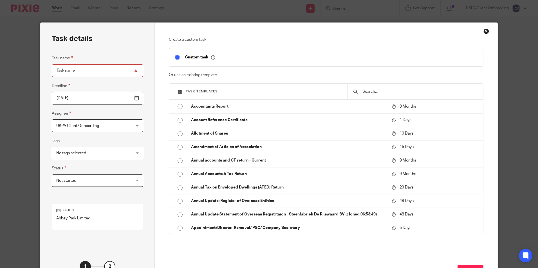
click at [369, 90] on input "text" at bounding box center [420, 92] width 116 height 6
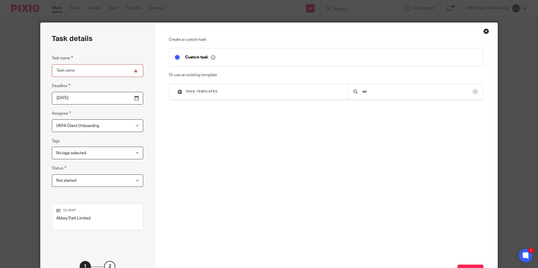
type input "w"
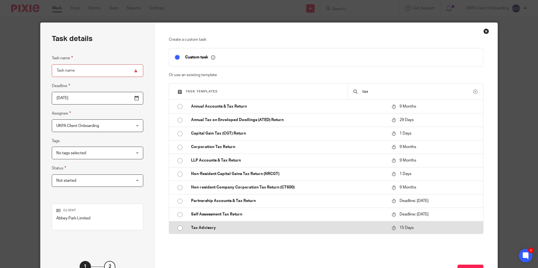
type input "tax"
click at [185, 229] on td "Tax Advisory" at bounding box center [286, 227] width 203 height 13
type input "2025-10-29"
type input "Tax Advisory"
checkbox input "false"
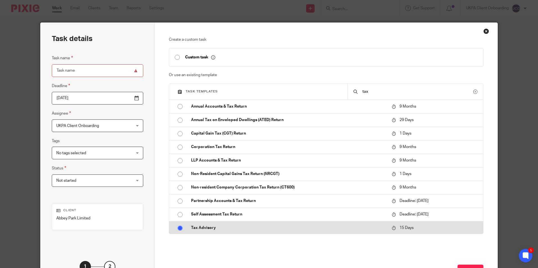
radio input "true"
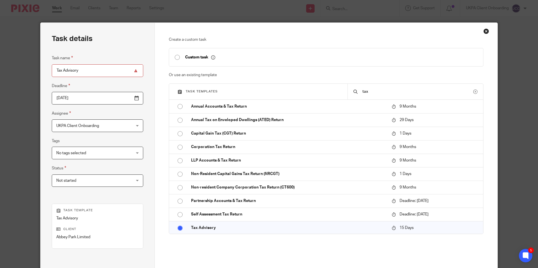
click at [54, 71] on input "Tax Advisory" at bounding box center [97, 70] width 91 height 13
type input "Tax Advisory"
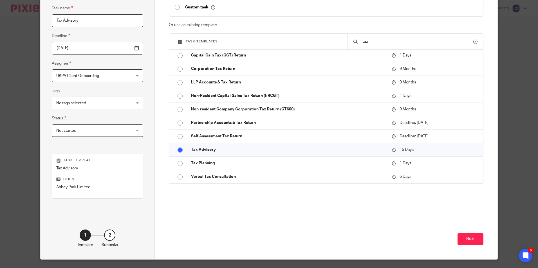
scroll to position [64, 0]
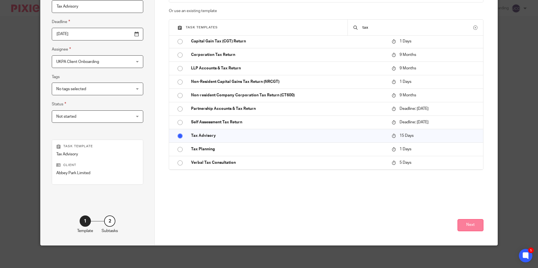
click at [469, 225] on button "Next" at bounding box center [470, 225] width 26 height 12
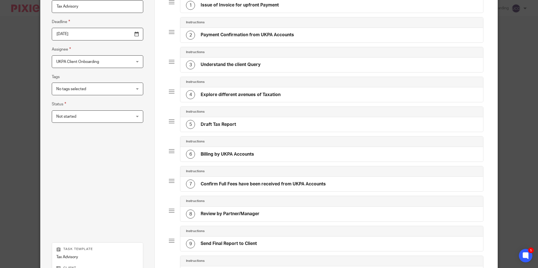
scroll to position [167, 0]
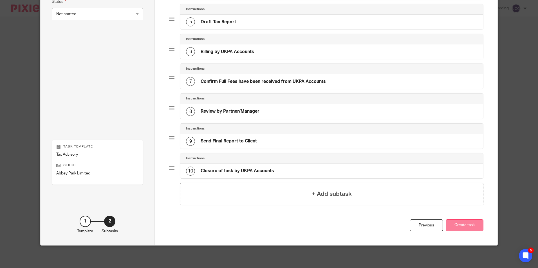
click at [447, 225] on button "Create task" at bounding box center [464, 226] width 38 height 12
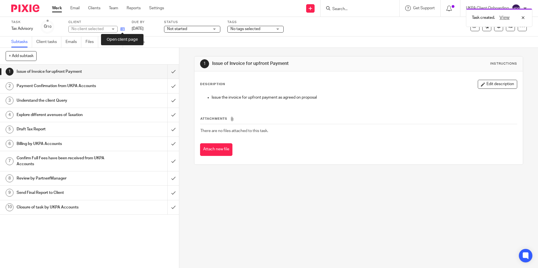
click at [120, 28] on icon at bounding box center [122, 29] width 4 height 4
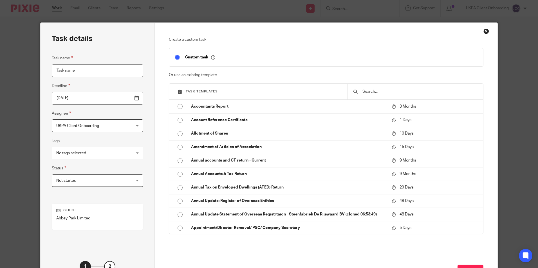
click at [369, 92] on input "text" at bounding box center [420, 92] width 116 height 6
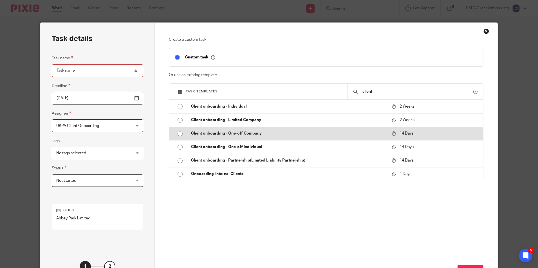
type input "client"
click at [176, 135] on input "radio" at bounding box center [180, 134] width 11 height 11
type input "2025-10-28"
type input "Client onboarding - One-off Company"
checkbox input "false"
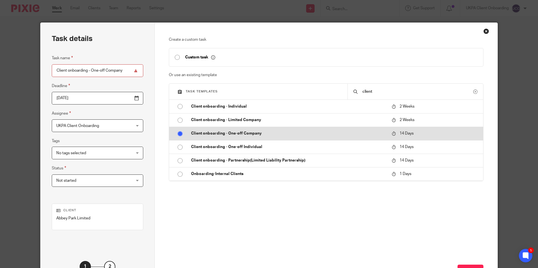
radio input "false"
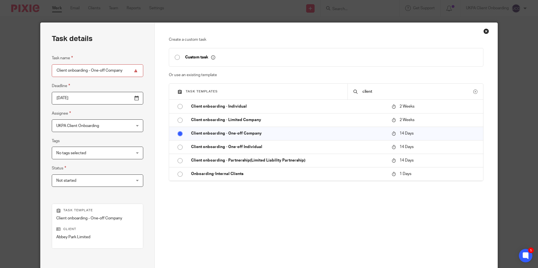
click at [92, 130] on span "UKPA Client Onboarding" at bounding box center [90, 126] width 69 height 12
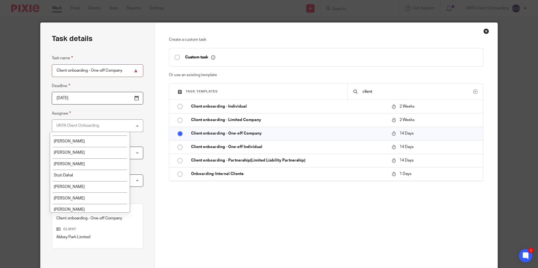
scroll to position [947, 0]
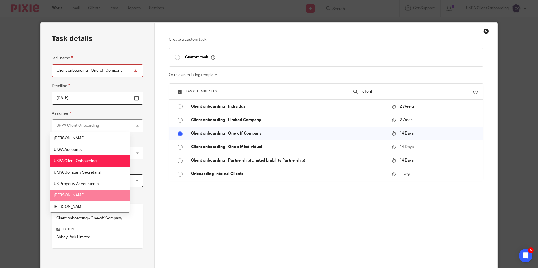
click at [277, 224] on div "Create a custom task Custom task Or use an existing template Task templates cli…" at bounding box center [326, 136] width 314 height 198
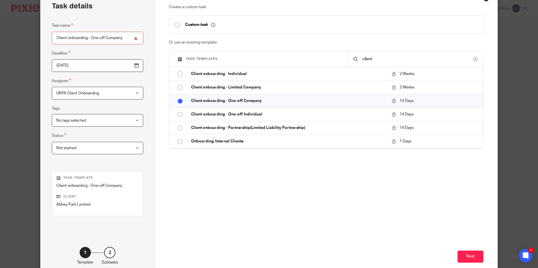
scroll to position [64, 0]
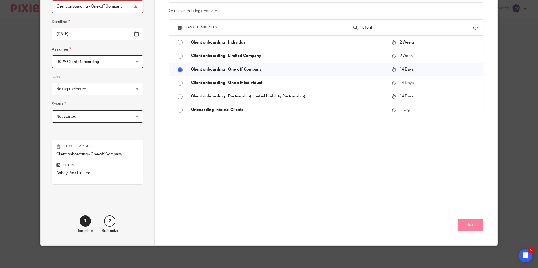
click at [466, 227] on button "Next" at bounding box center [470, 225] width 26 height 12
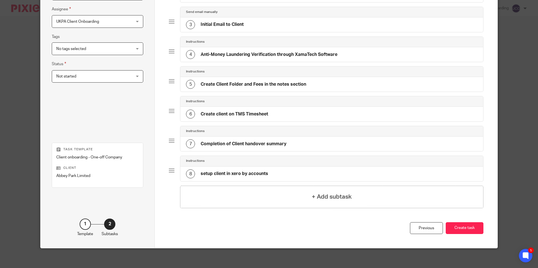
scroll to position [107, 0]
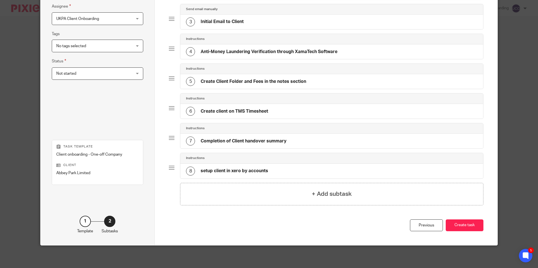
click at [465, 227] on button "Create task" at bounding box center [464, 226] width 38 height 12
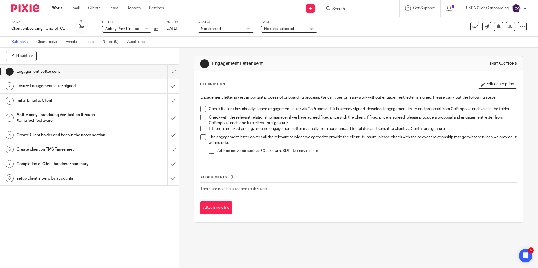
click at [365, 12] on input "Search" at bounding box center [357, 9] width 51 height 5
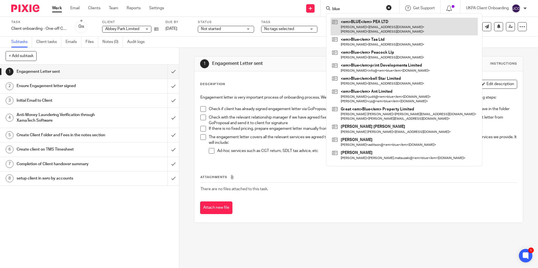
type input "blue"
click at [355, 25] on link at bounding box center [403, 26] width 147 height 17
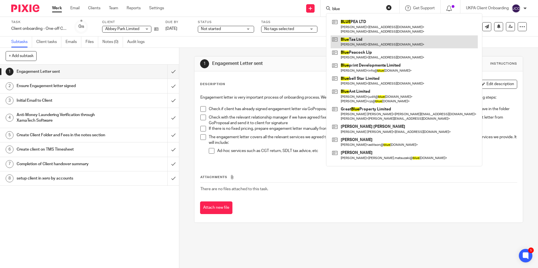
click at [350, 40] on link at bounding box center [403, 41] width 147 height 13
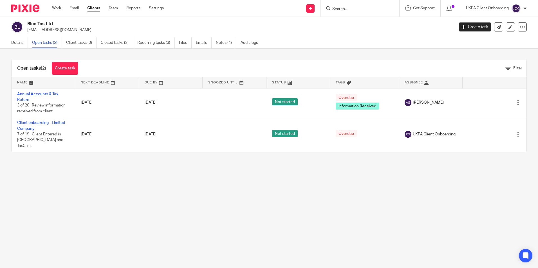
click at [48, 24] on h2 "Blue Tas Ltd" at bounding box center [196, 24] width 338 height 6
copy div "Blue Tas Ltd"
click at [357, 8] on input "Search" at bounding box center [357, 9] width 51 height 5
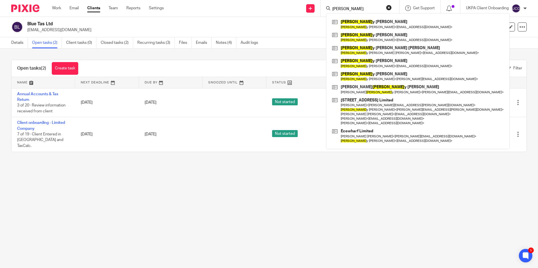
type input "timoth"
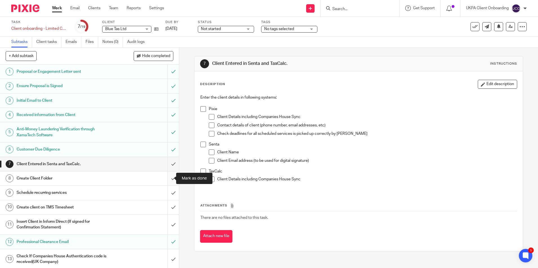
click at [166, 178] on input "submit" at bounding box center [89, 179] width 179 height 14
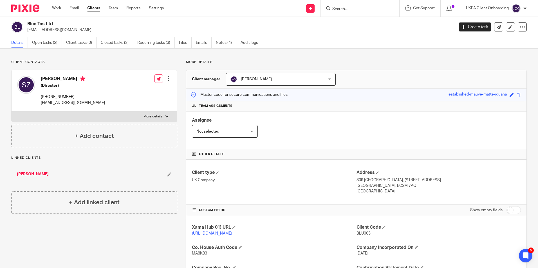
click at [64, 31] on p "[EMAIL_ADDRESS][DOMAIN_NAME]" at bounding box center [238, 30] width 423 height 6
copy main "salina_2608@live.co.uk Create task Update from Companies House Export data Merg…"
click at [342, 9] on input "Search" at bounding box center [357, 9] width 51 height 5
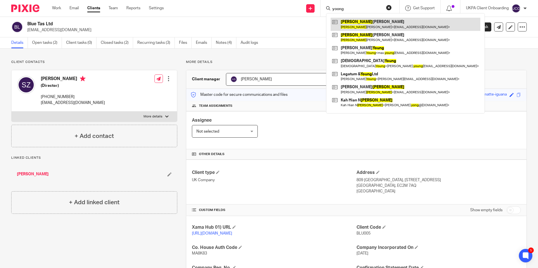
type input "yoong"
click at [351, 21] on link at bounding box center [405, 24] width 150 height 13
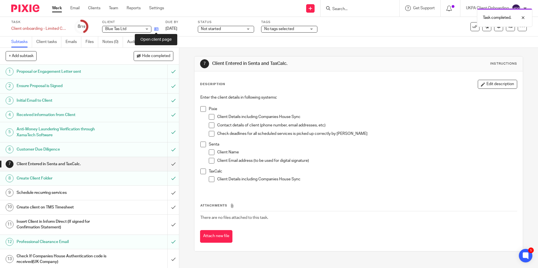
click at [156, 30] on icon at bounding box center [156, 29] width 4 height 4
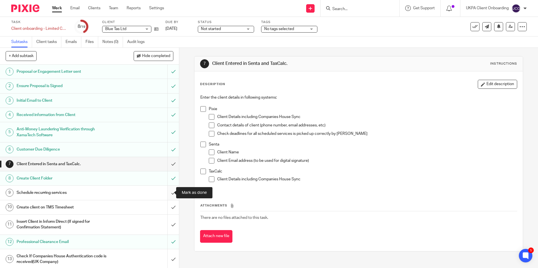
click at [167, 191] on input "submit" at bounding box center [89, 193] width 179 height 14
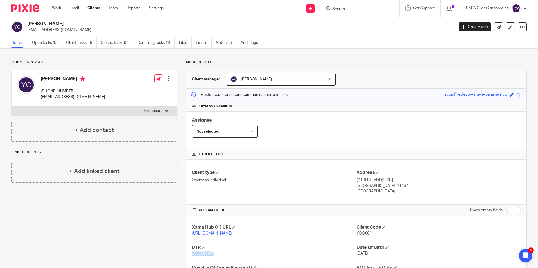
click at [207, 256] on span "3915069479" at bounding box center [203, 254] width 22 height 4
click at [205, 256] on span "3915069479" at bounding box center [203, 254] width 22 height 4
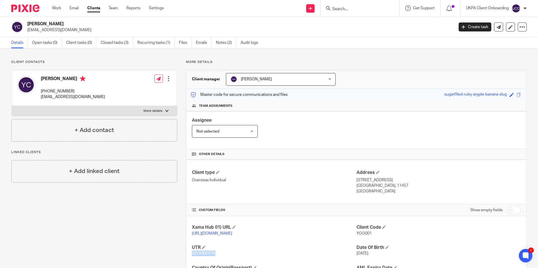
click at [205, 256] on span "3915069479" at bounding box center [203, 254] width 22 height 4
click at [361, 10] on input "Search" at bounding box center [357, 9] width 51 height 5
paste input "Timothy Shane Bateman"
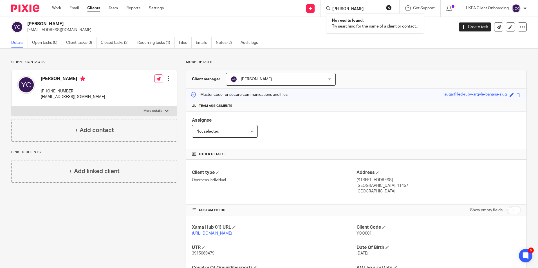
type input "Timothy Shane Bateman"
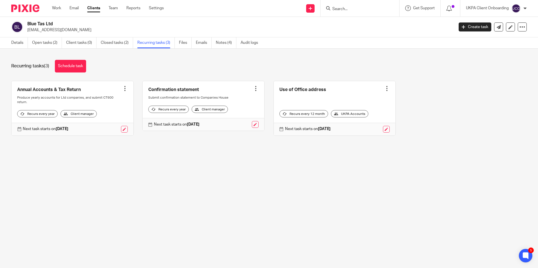
click at [49, 22] on h2 "Blue Tas Ltd" at bounding box center [196, 24] width 338 height 6
copy div "Blue Tas Ltd"
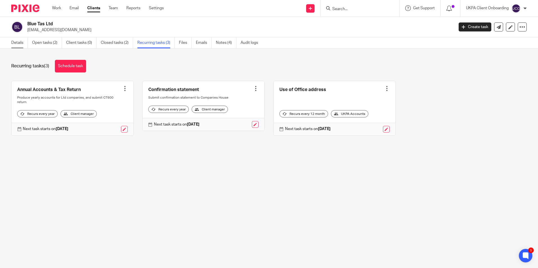
click at [19, 40] on link "Details" at bounding box center [19, 42] width 17 height 11
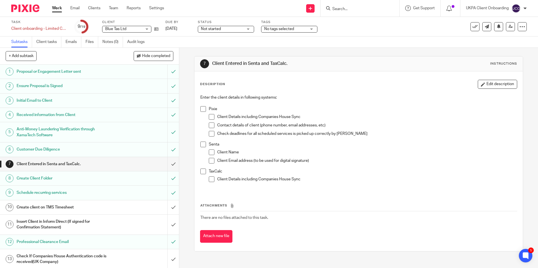
click at [345, 11] on input "Search" at bounding box center [357, 9] width 51 height 5
paste input "Timothy Shane Bateman"
type input "Timothy Shane Bateman"
click at [311, 7] on icon at bounding box center [310, 8] width 3 height 3
click at [307, 43] on link "Add client" at bounding box center [309, 43] width 35 height 8
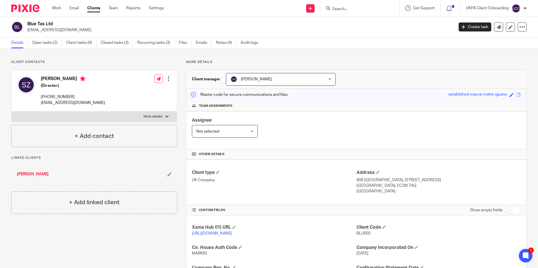
drag, startPoint x: 336, startPoint y: 6, endPoint x: 345, endPoint y: 10, distance: 10.2
click at [339, 6] on form at bounding box center [362, 8] width 60 height 7
click at [345, 10] on input "Search" at bounding box center [357, 9] width 51 height 5
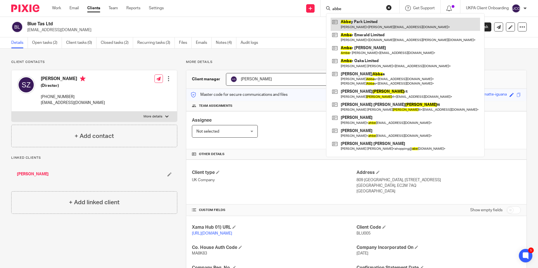
type input "abbe"
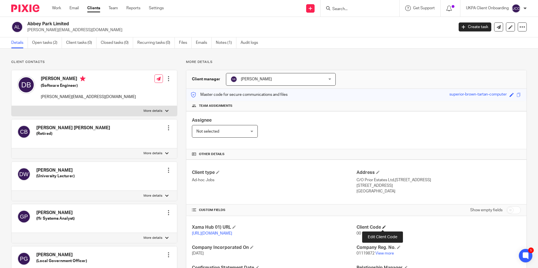
click at [383, 228] on span at bounding box center [383, 227] width 3 height 3
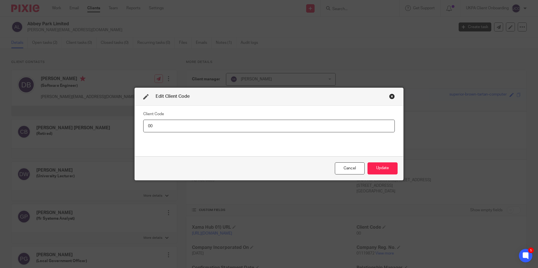
click at [181, 127] on input "00" at bounding box center [268, 126] width 251 height 13
type input "ABB002"
click at [386, 166] on button "Update" at bounding box center [382, 169] width 30 height 12
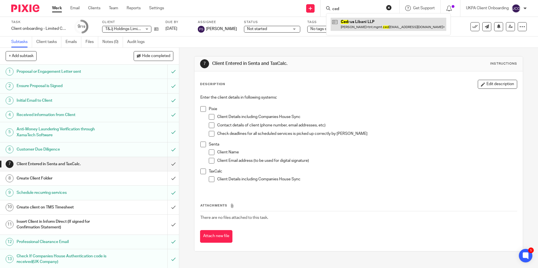
type input "ced"
click at [351, 23] on link at bounding box center [388, 24] width 116 height 13
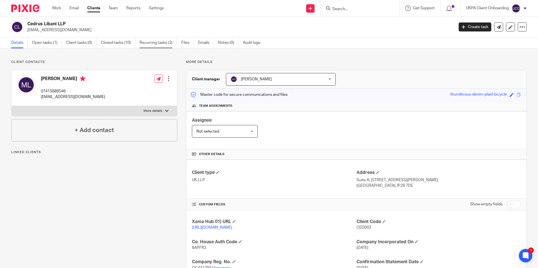
click at [176, 39] on link "Recurring tasks (2)" at bounding box center [157, 42] width 37 height 11
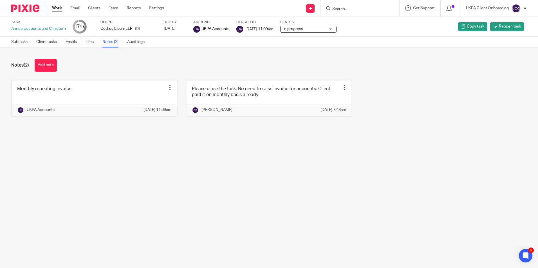
click at [348, 11] on input "Search" at bounding box center [357, 9] width 51 height 5
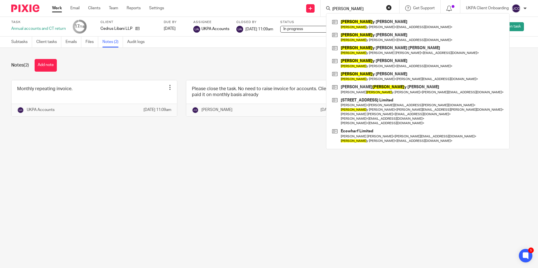
click at [355, 9] on input "timoth" at bounding box center [357, 9] width 51 height 5
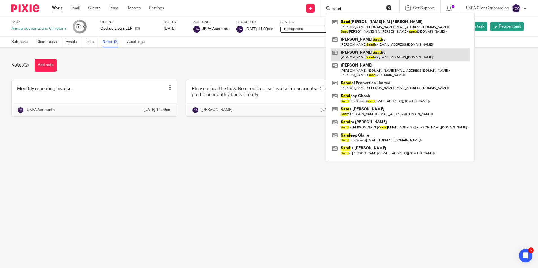
type input "saad"
click at [348, 52] on link at bounding box center [399, 54] width 139 height 13
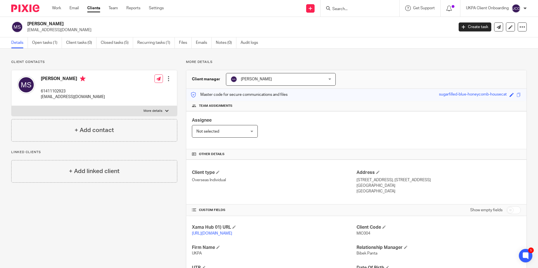
click at [55, 31] on p "[EMAIL_ADDRESS][DOMAIN_NAME]" at bounding box center [238, 30] width 423 height 6
copy main "[EMAIL_ADDRESS][DOMAIN_NAME] Create task Update from Companies House Export dat…"
click at [55, 92] on p "61411102923" at bounding box center [73, 92] width 64 height 6
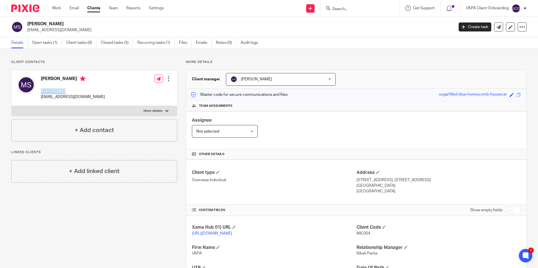
click at [55, 92] on p "61411102923" at bounding box center [73, 92] width 64 height 6
copy p "61411102923"
click at [314, 131] on div "Assignee Not selected Not selected Not selected Aarshika Awale Aayush Niraula A…" at bounding box center [356, 130] width 340 height 38
click at [60, 98] on p "mjsaadie@gmail.com" at bounding box center [73, 97] width 64 height 6
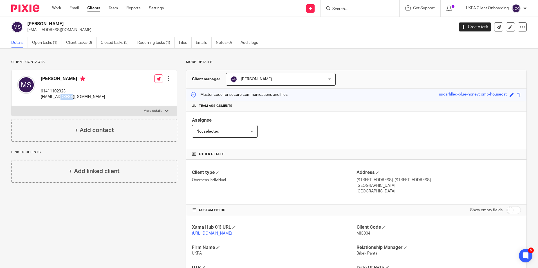
click at [60, 98] on p "mjsaadie@gmail.com" at bounding box center [73, 97] width 64 height 6
click at [365, 11] on input "Search" at bounding box center [357, 9] width 51 height 5
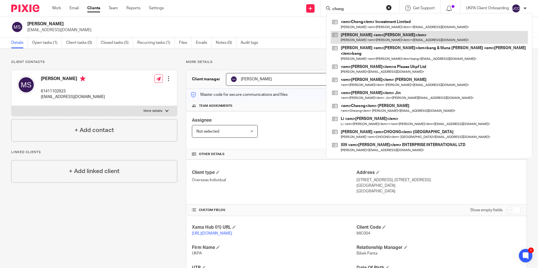
type input "chong"
click at [349, 34] on link at bounding box center [428, 37] width 197 height 13
